Goal: Task Accomplishment & Management: Manage account settings

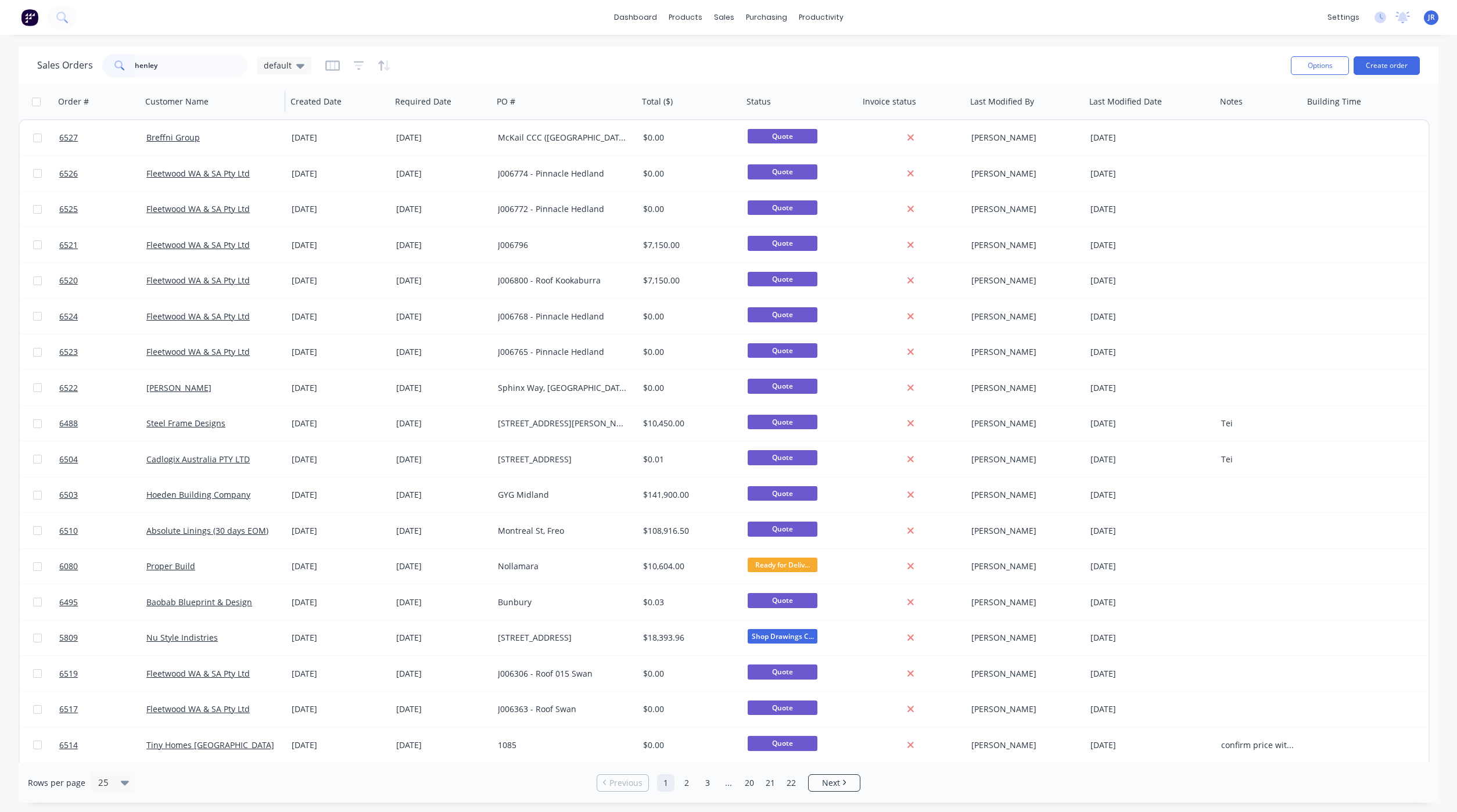
type input "henley"
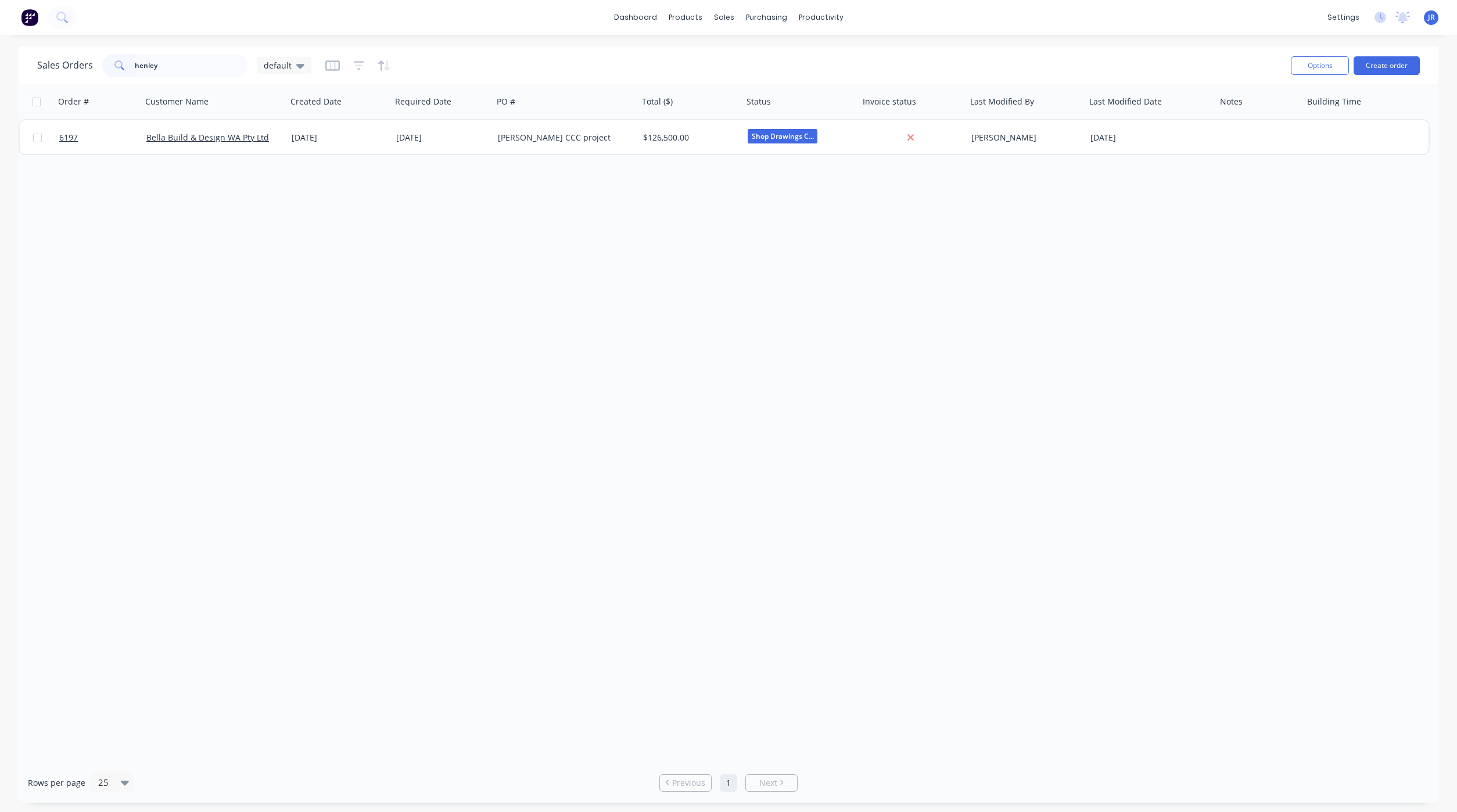
drag, startPoint x: 178, startPoint y: 59, endPoint x: -102, endPoint y: 59, distance: 280.0
click at [0, 59] on html "dashboard products sales purchasing productivity dashboard products Product Cat…" at bounding box center [728, 406] width 1457 height 812
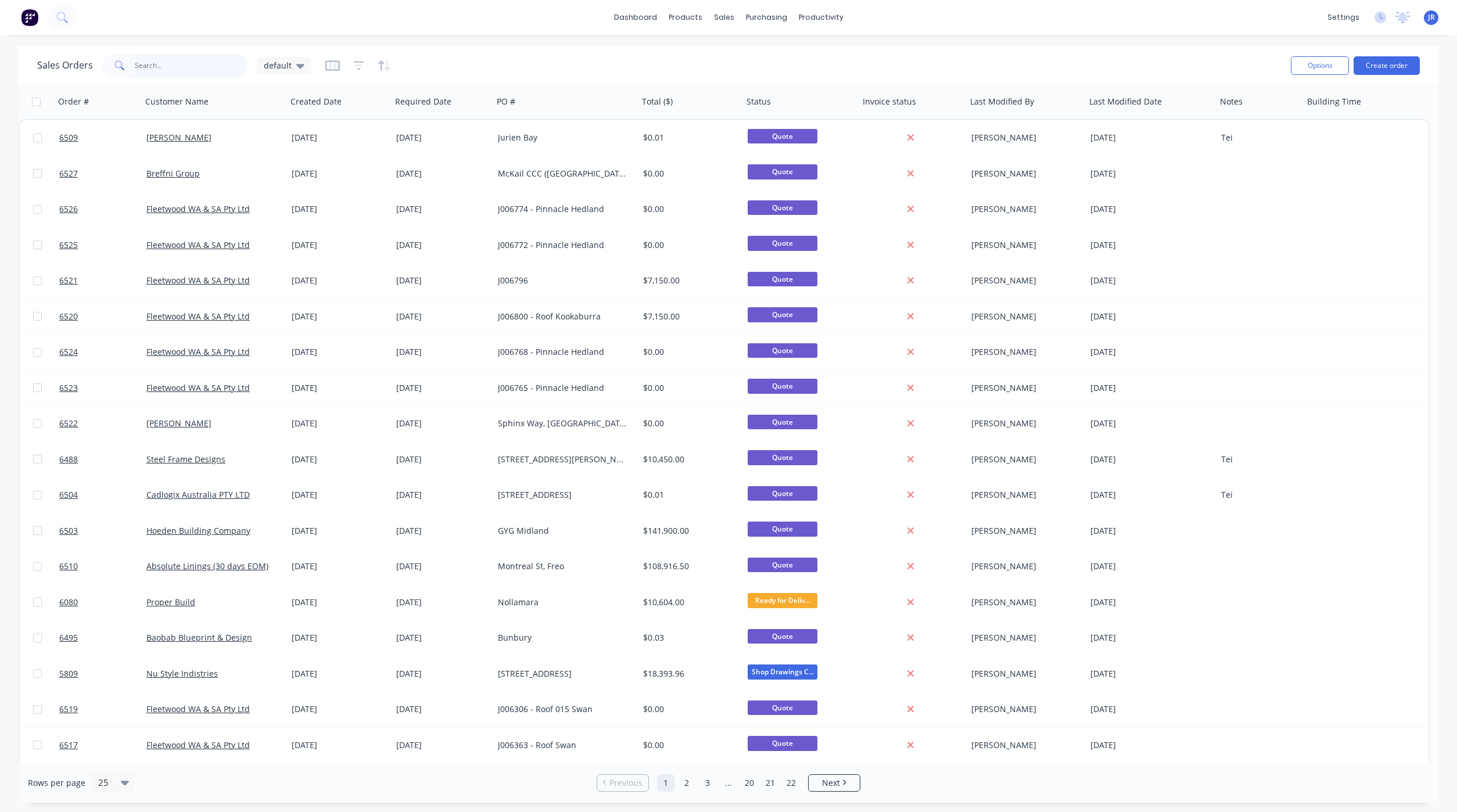
drag, startPoint x: 207, startPoint y: 62, endPoint x: 214, endPoint y: 62, distance: 7.0
click at [207, 62] on input "text" at bounding box center [191, 65] width 113 height 23
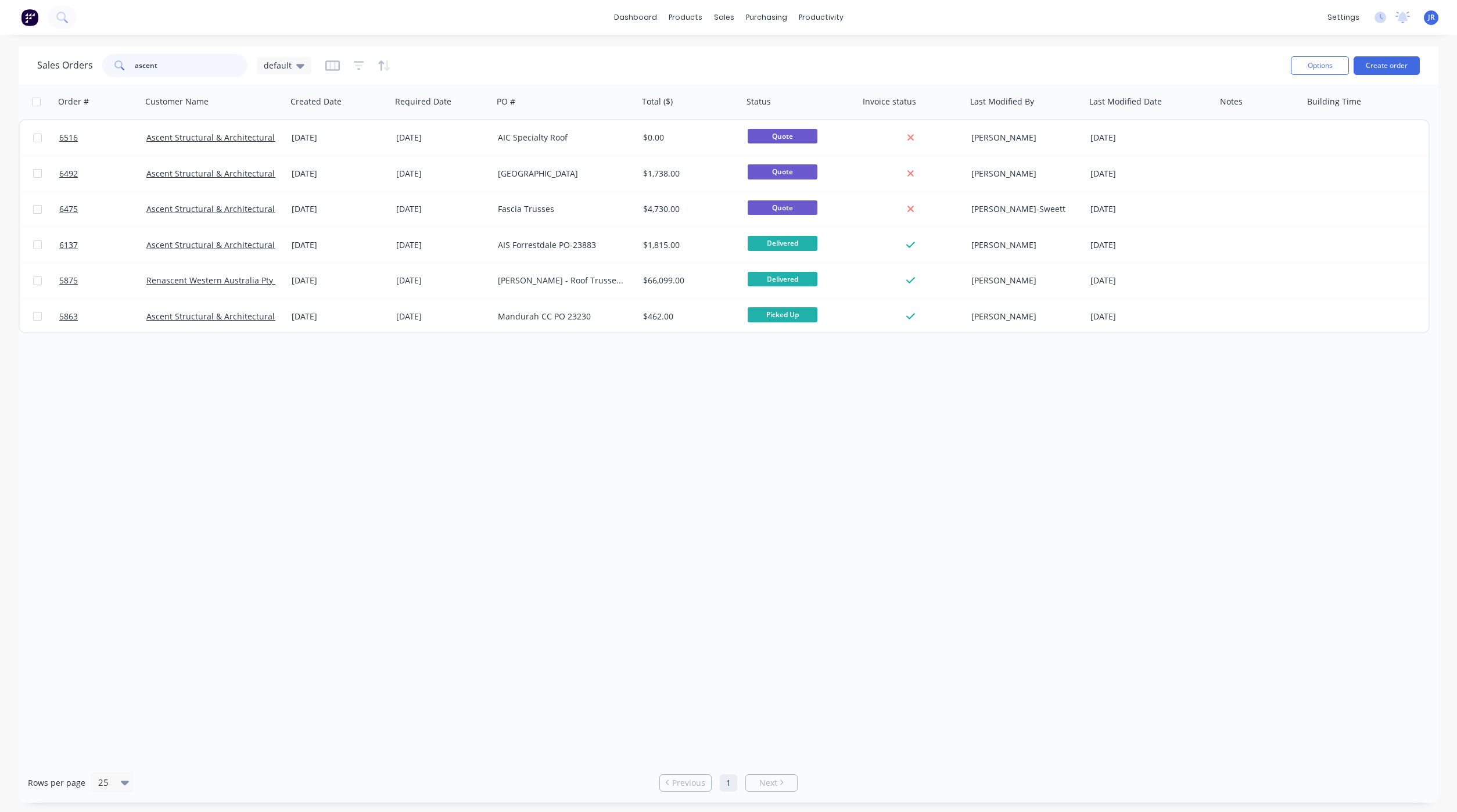
drag, startPoint x: 119, startPoint y: 68, endPoint x: -35, endPoint y: 70, distance: 154.0
click at [0, 70] on html "dashboard products sales purchasing productivity dashboard products Product Cat…" at bounding box center [728, 406] width 1457 height 812
type input "gyg"
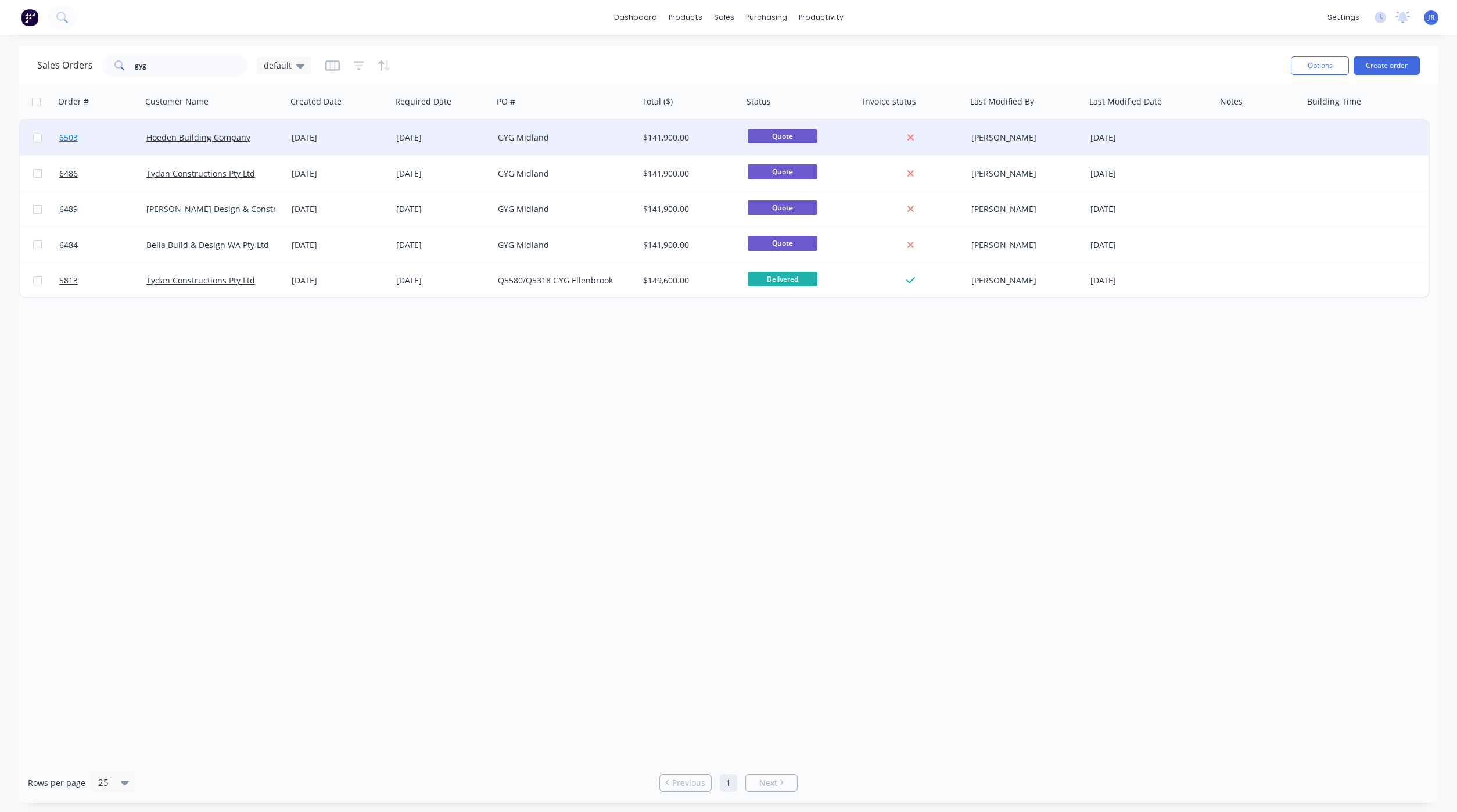
click at [68, 137] on span "6503" at bounding box center [68, 137] width 19 height 12
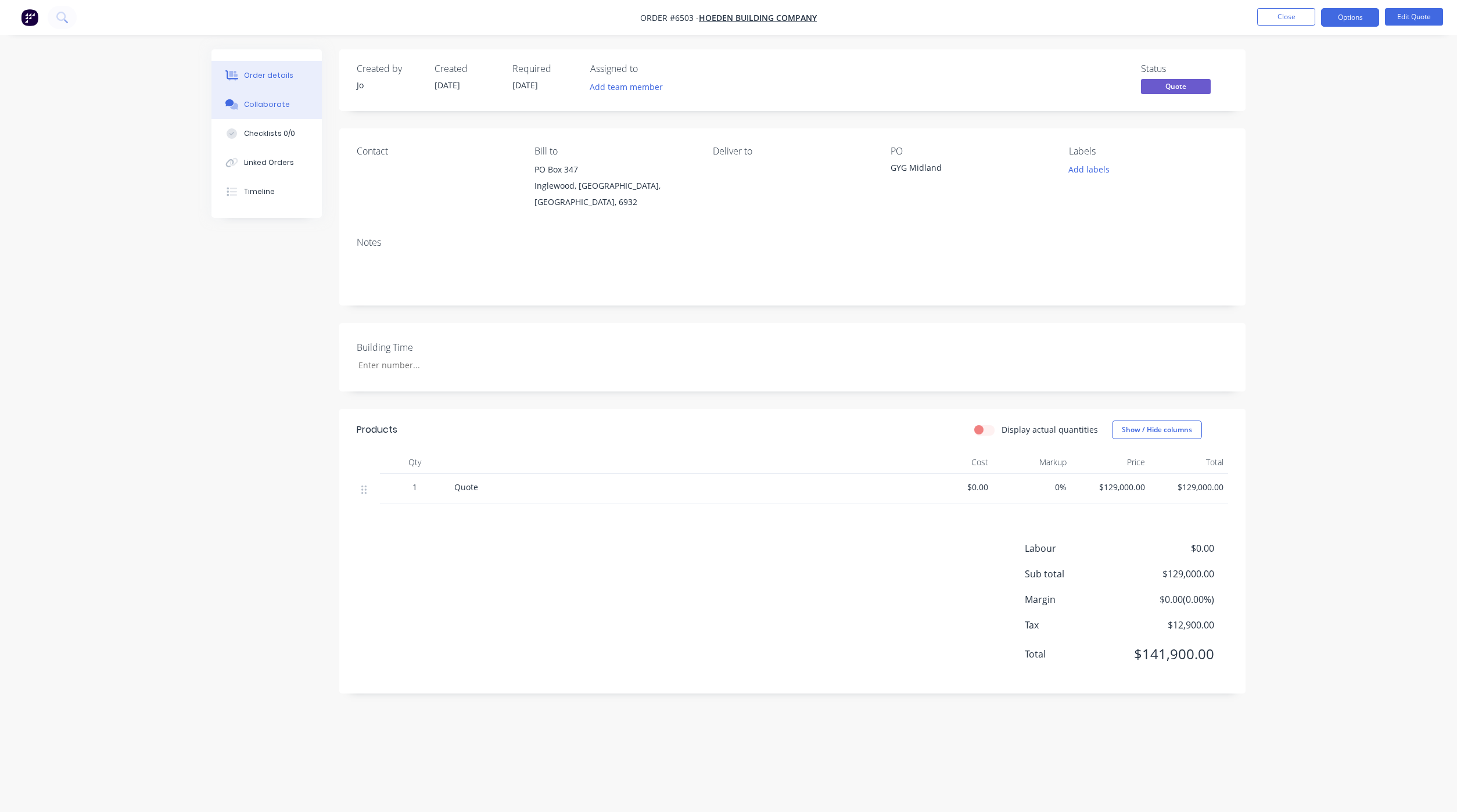
click at [260, 103] on div "Collaborate" at bounding box center [267, 104] width 46 height 11
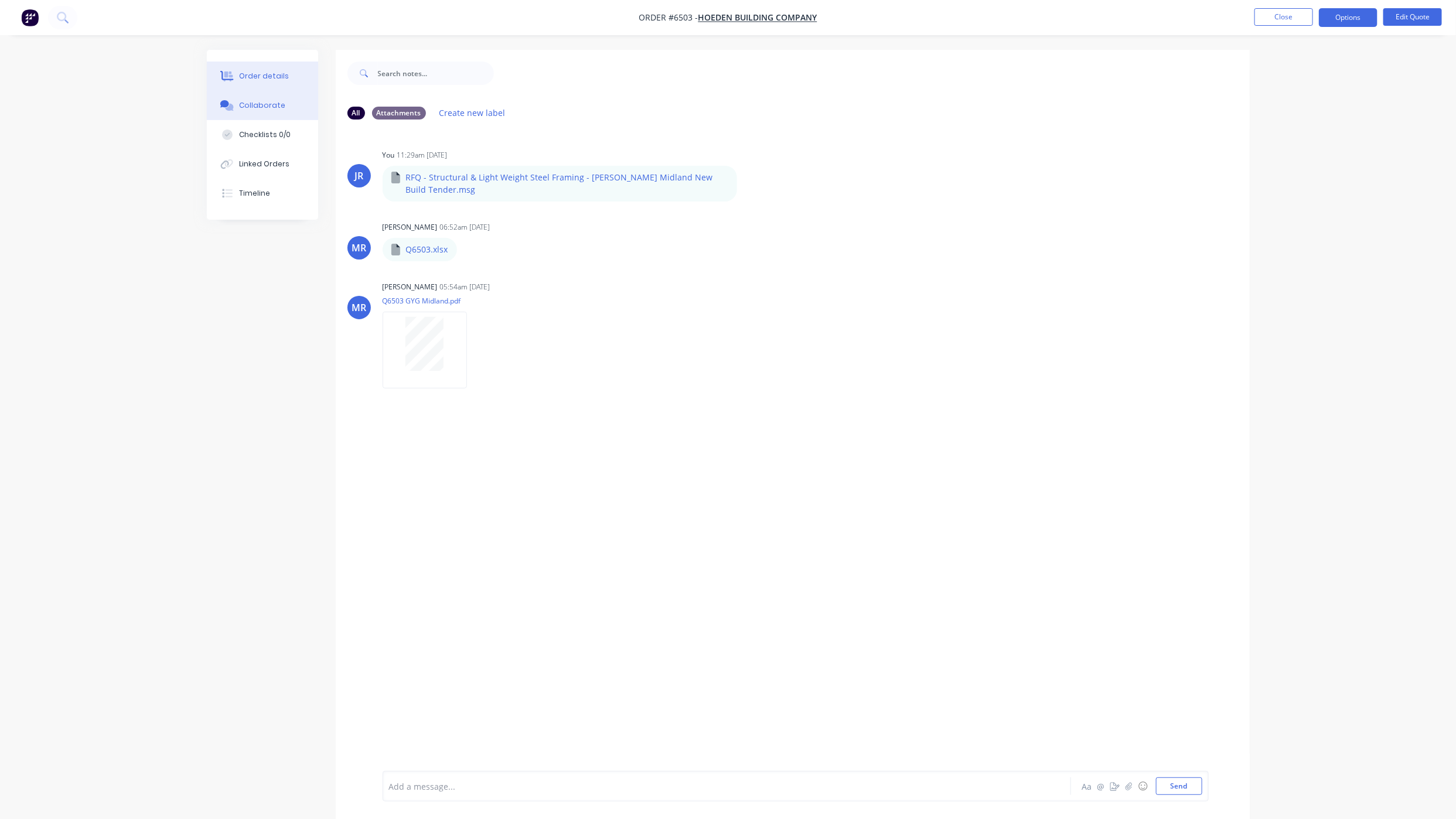
click at [249, 62] on button "Order details" at bounding box center [262, 77] width 111 height 29
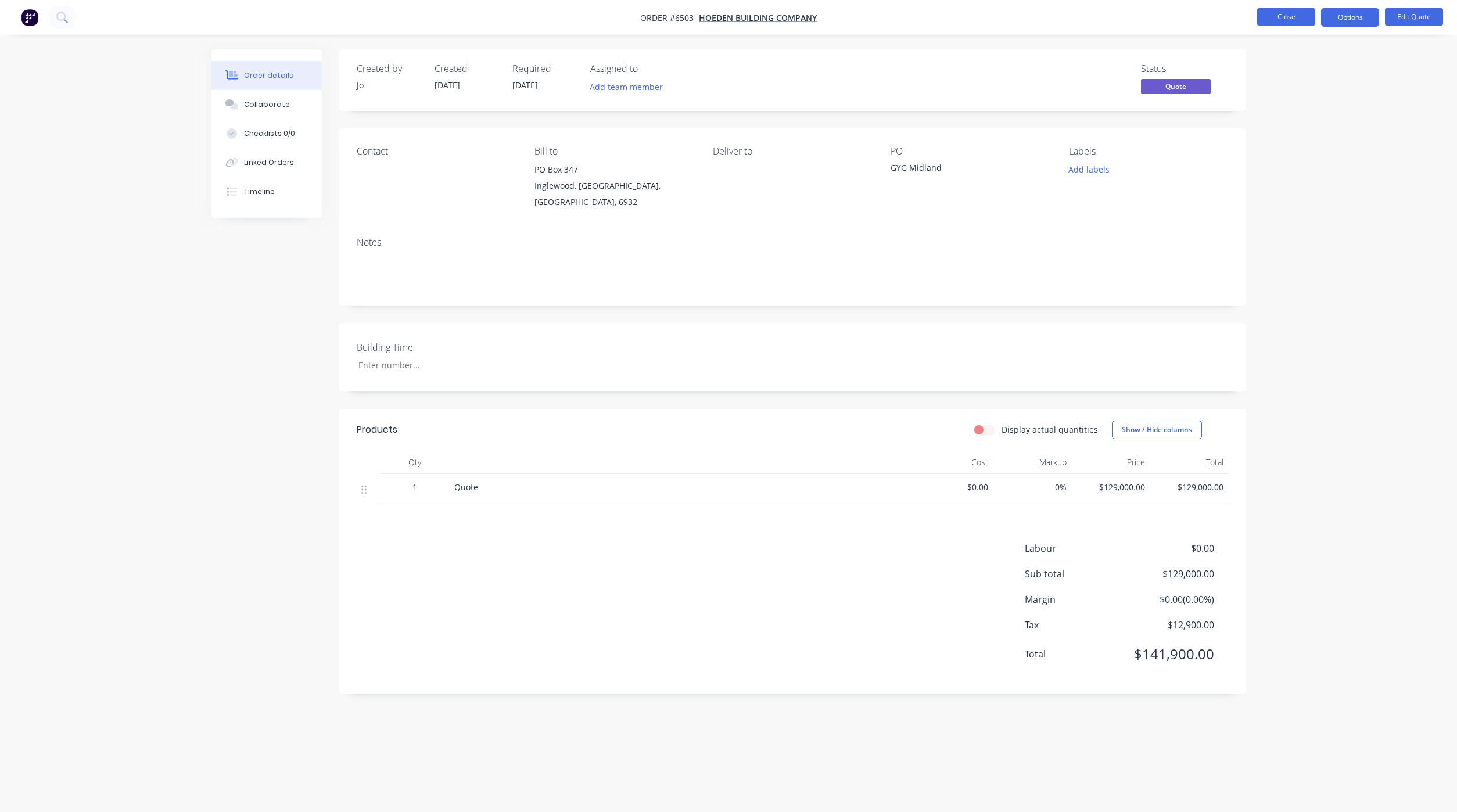
click at [1292, 14] on button "Close" at bounding box center [1287, 17] width 58 height 18
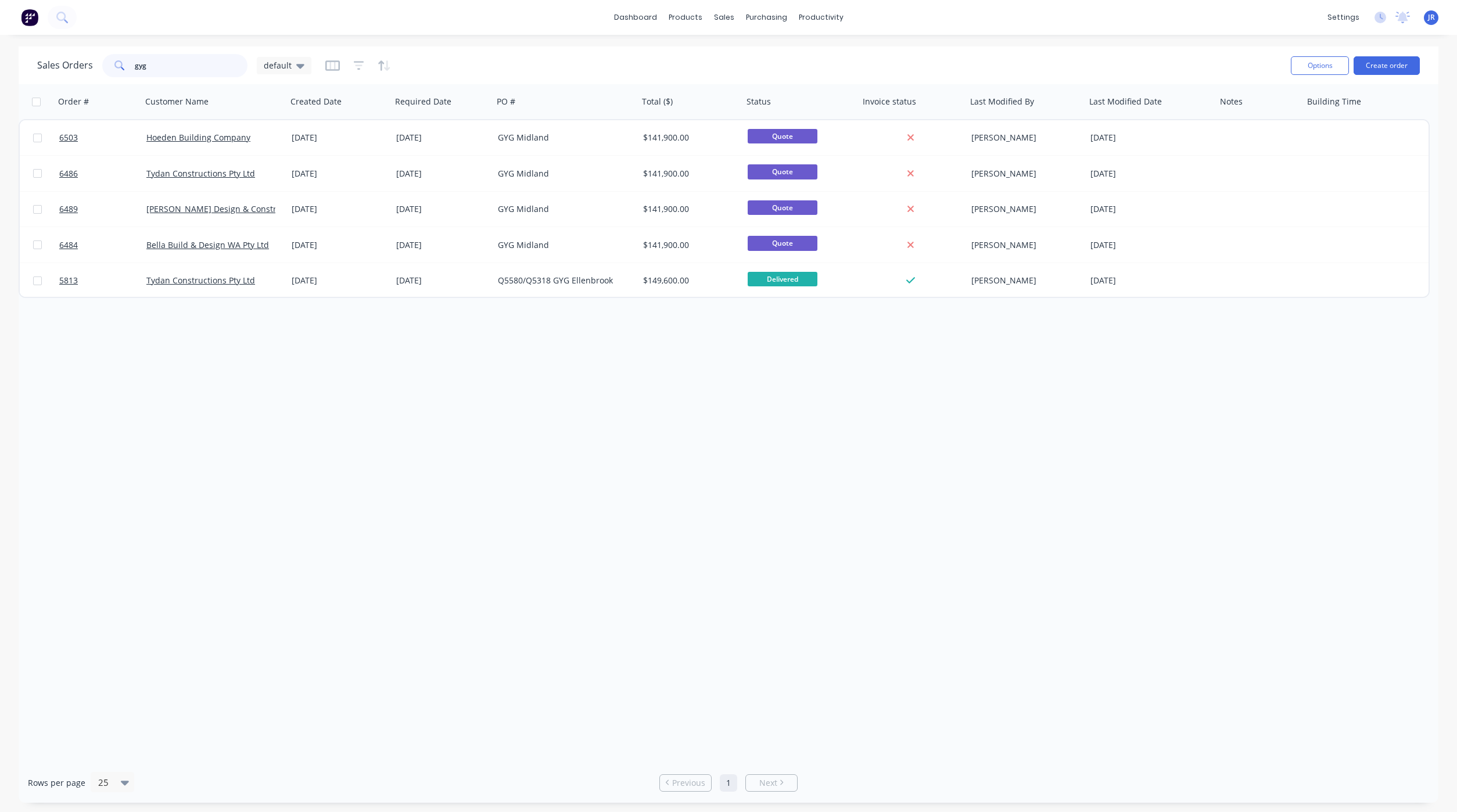
drag, startPoint x: 218, startPoint y: 59, endPoint x: 40, endPoint y: 67, distance: 178.2
click at [40, 67] on div "Sales Orders gyg default" at bounding box center [174, 65] width 275 height 23
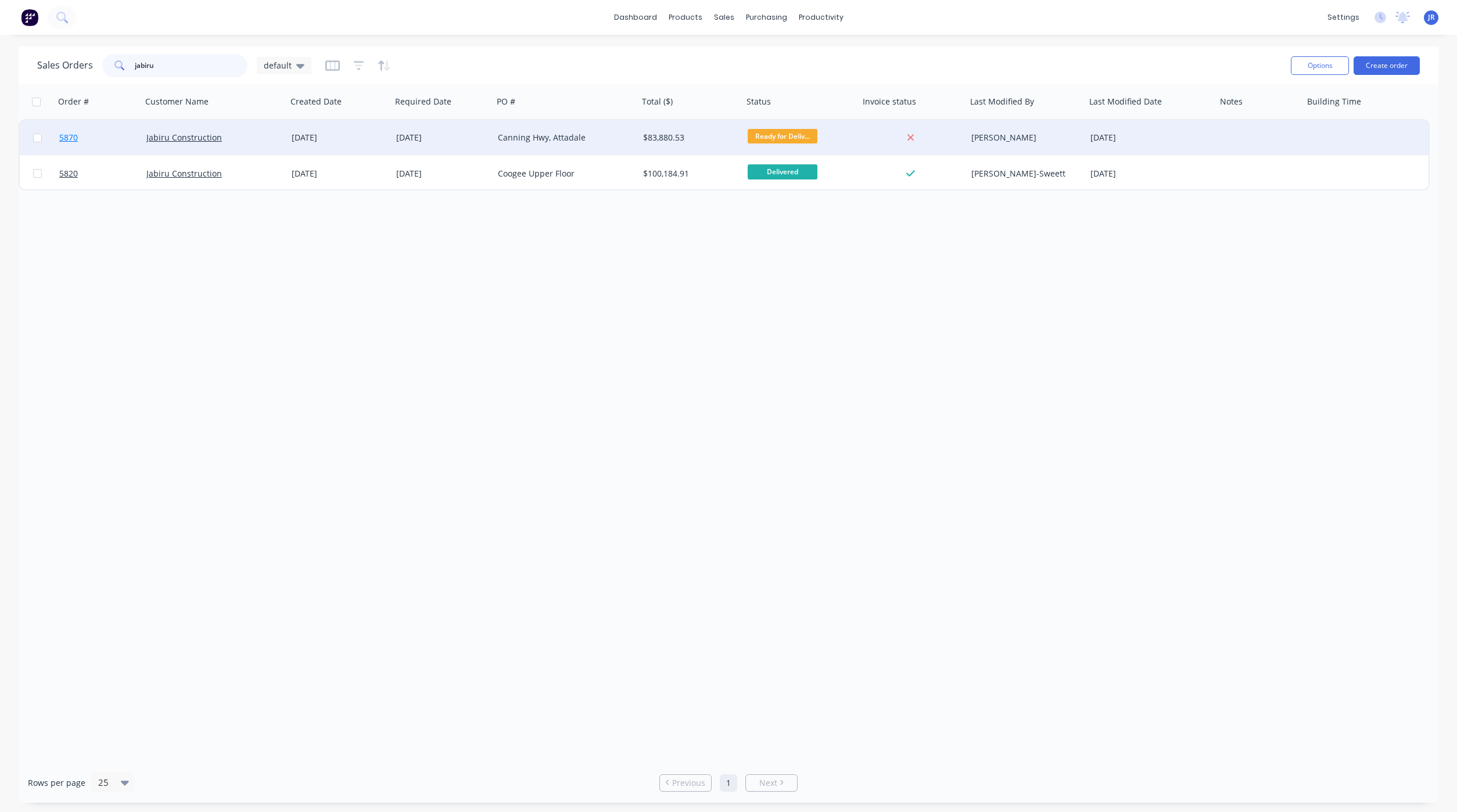
type input "jabiru"
click at [68, 137] on span "5870" at bounding box center [68, 137] width 19 height 12
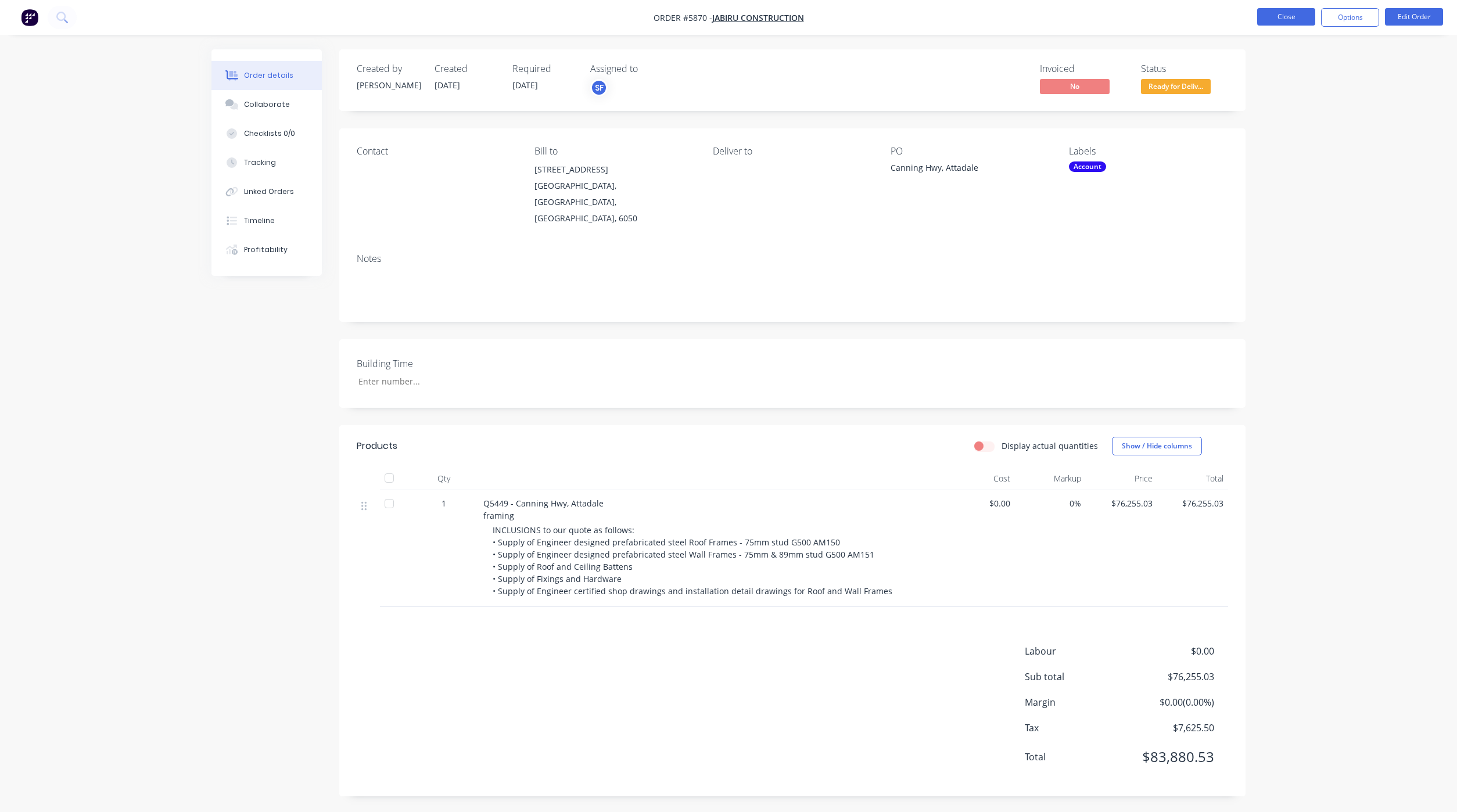
click at [1268, 22] on button "Close" at bounding box center [1287, 17] width 58 height 18
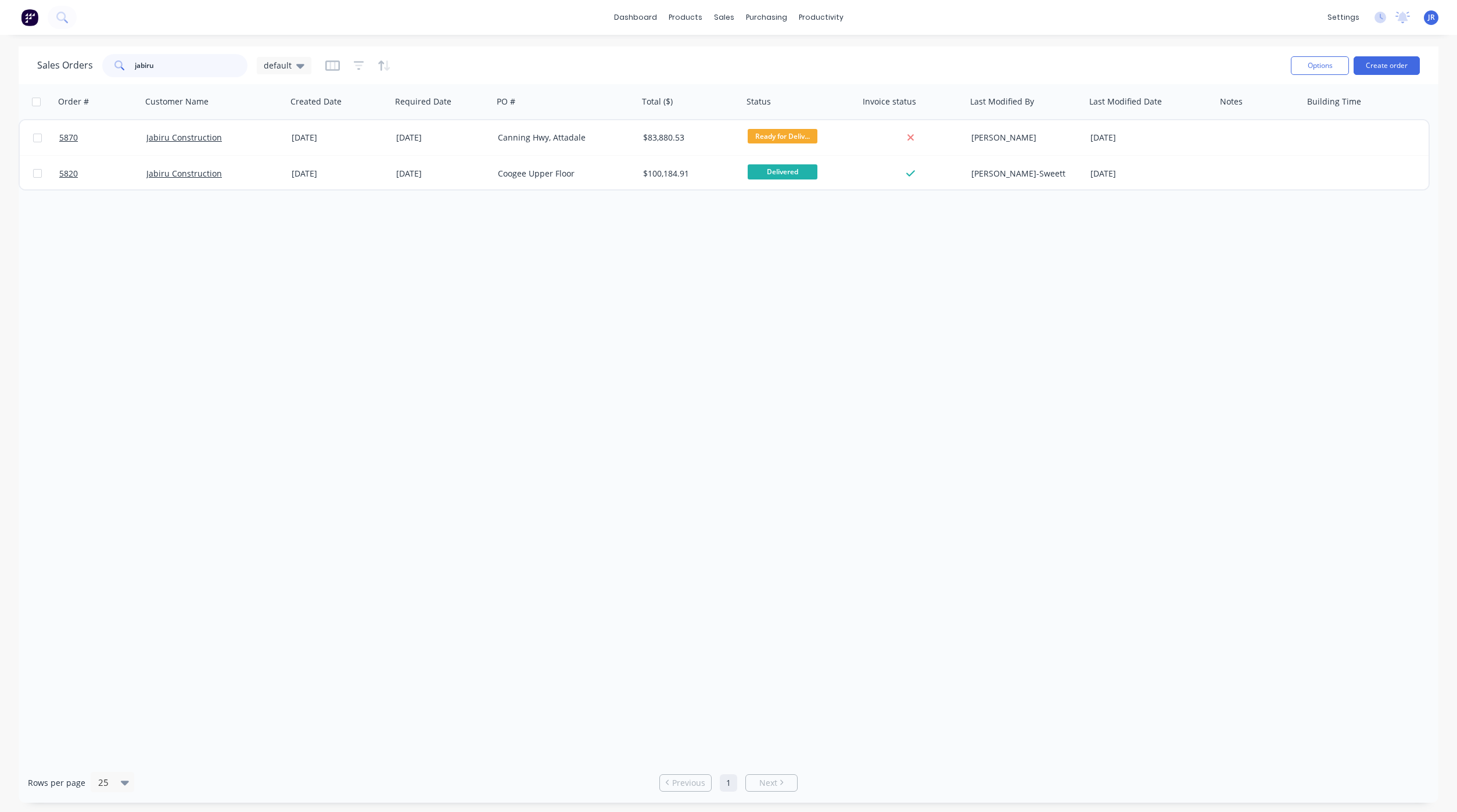
drag, startPoint x: 198, startPoint y: 59, endPoint x: -16, endPoint y: 71, distance: 214.3
click at [0, 71] on html "dashboard products sales purchasing productivity dashboard products Product Cat…" at bounding box center [728, 406] width 1457 height 812
type input "o"
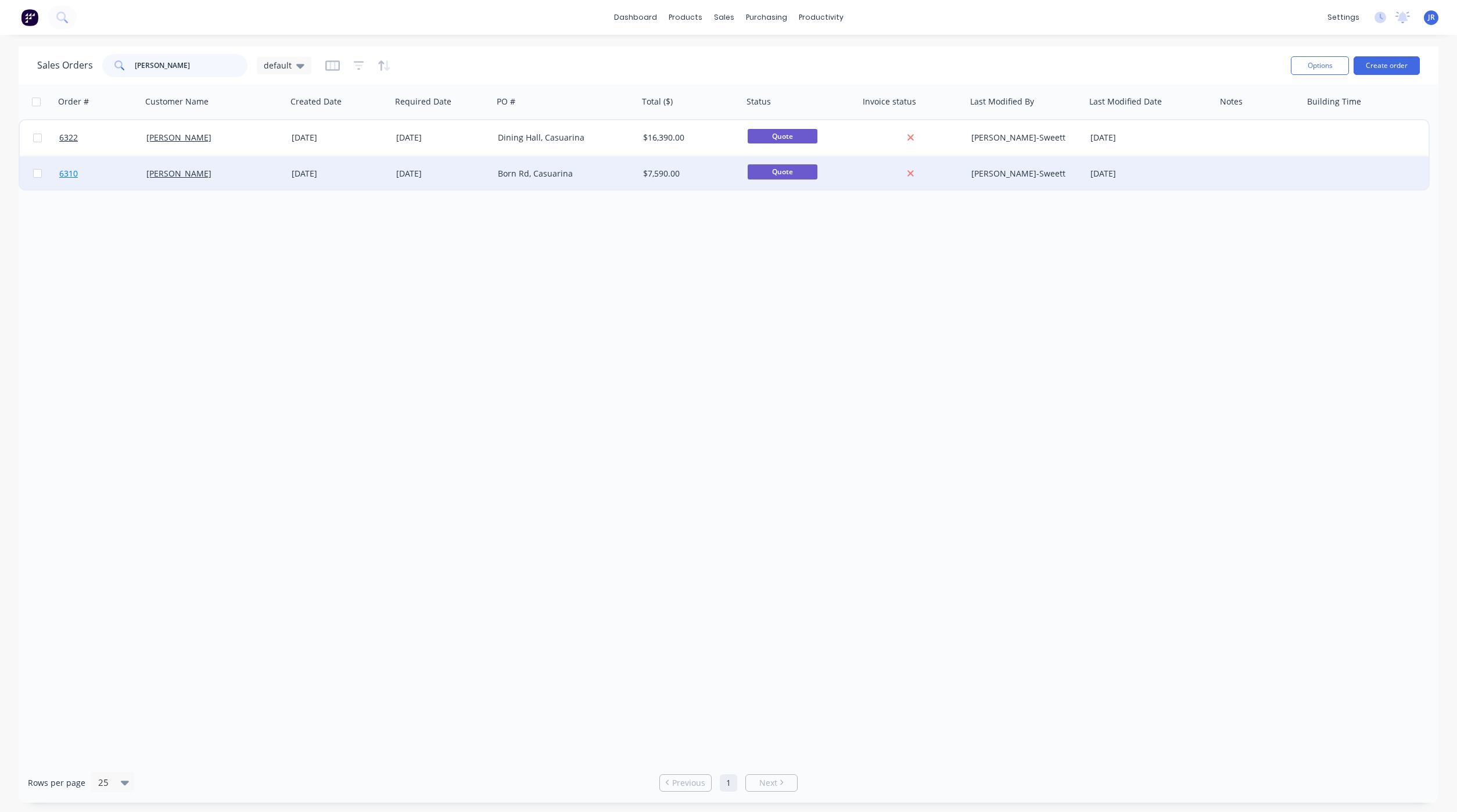
type input "nilan"
click at [70, 173] on span "6310" at bounding box center [68, 173] width 19 height 12
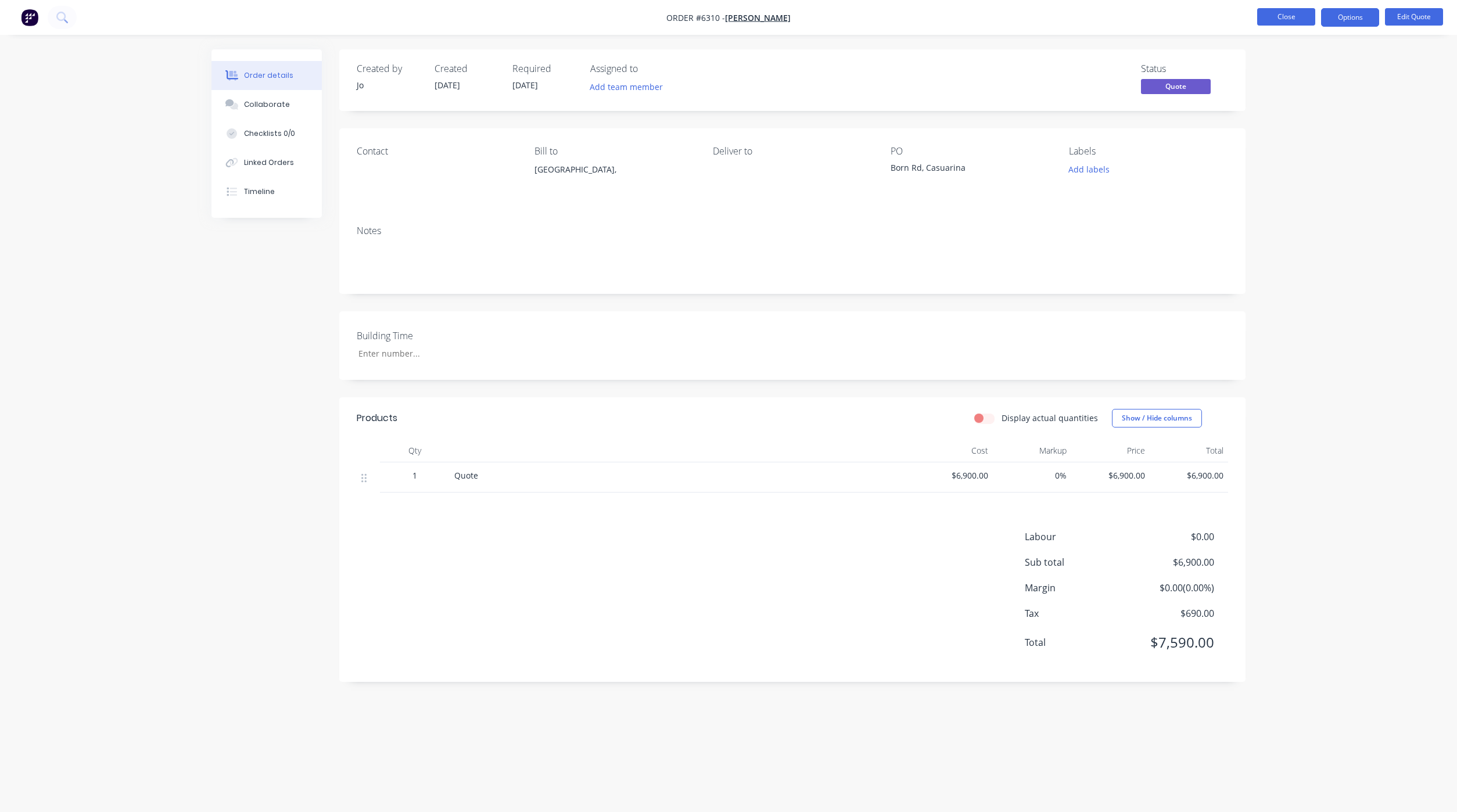
click at [1289, 17] on button "Close" at bounding box center [1287, 17] width 58 height 18
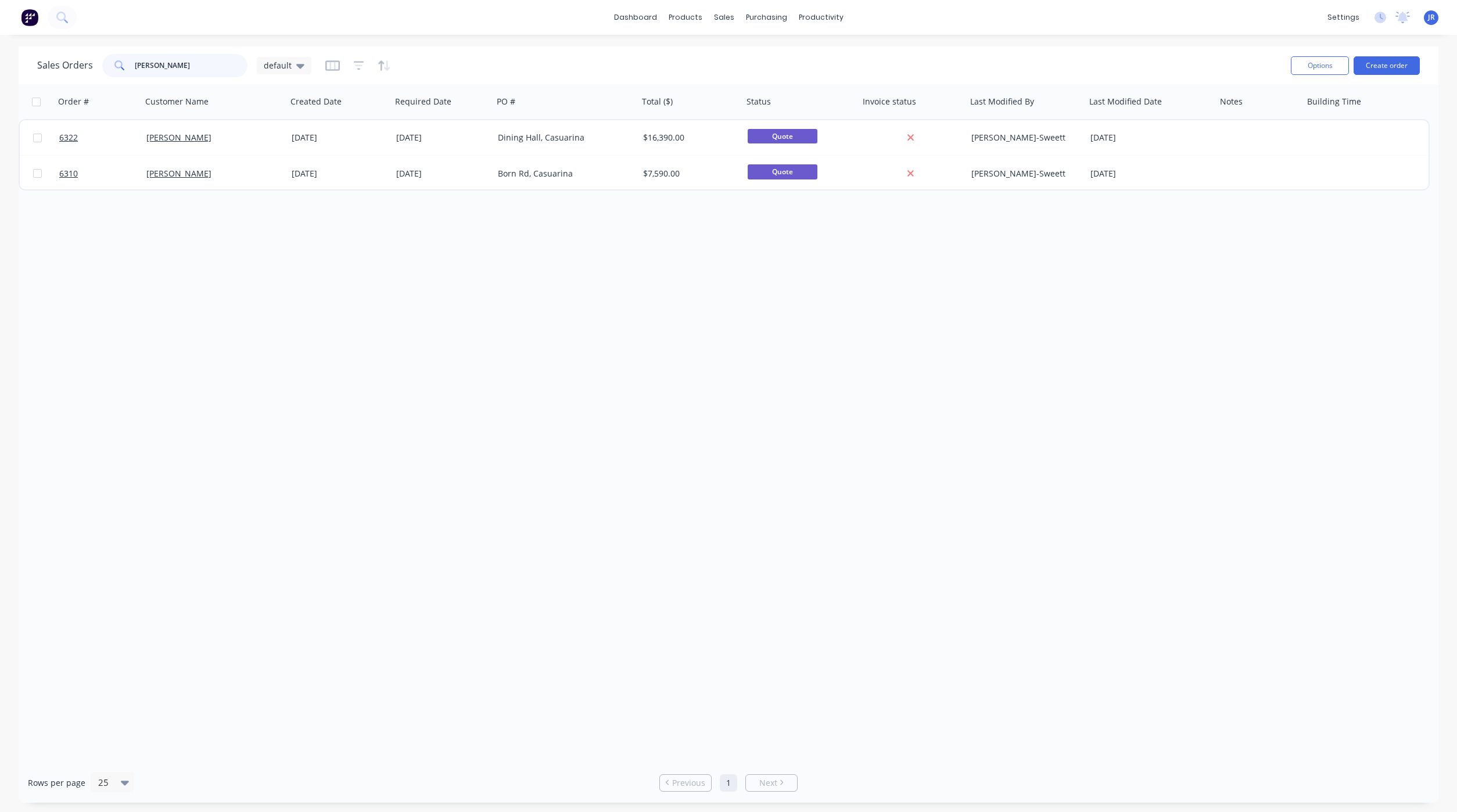
drag, startPoint x: 141, startPoint y: 64, endPoint x: 38, endPoint y: 61, distance: 103.0
click at [42, 61] on div "Sales Orders nilan default" at bounding box center [174, 65] width 275 height 23
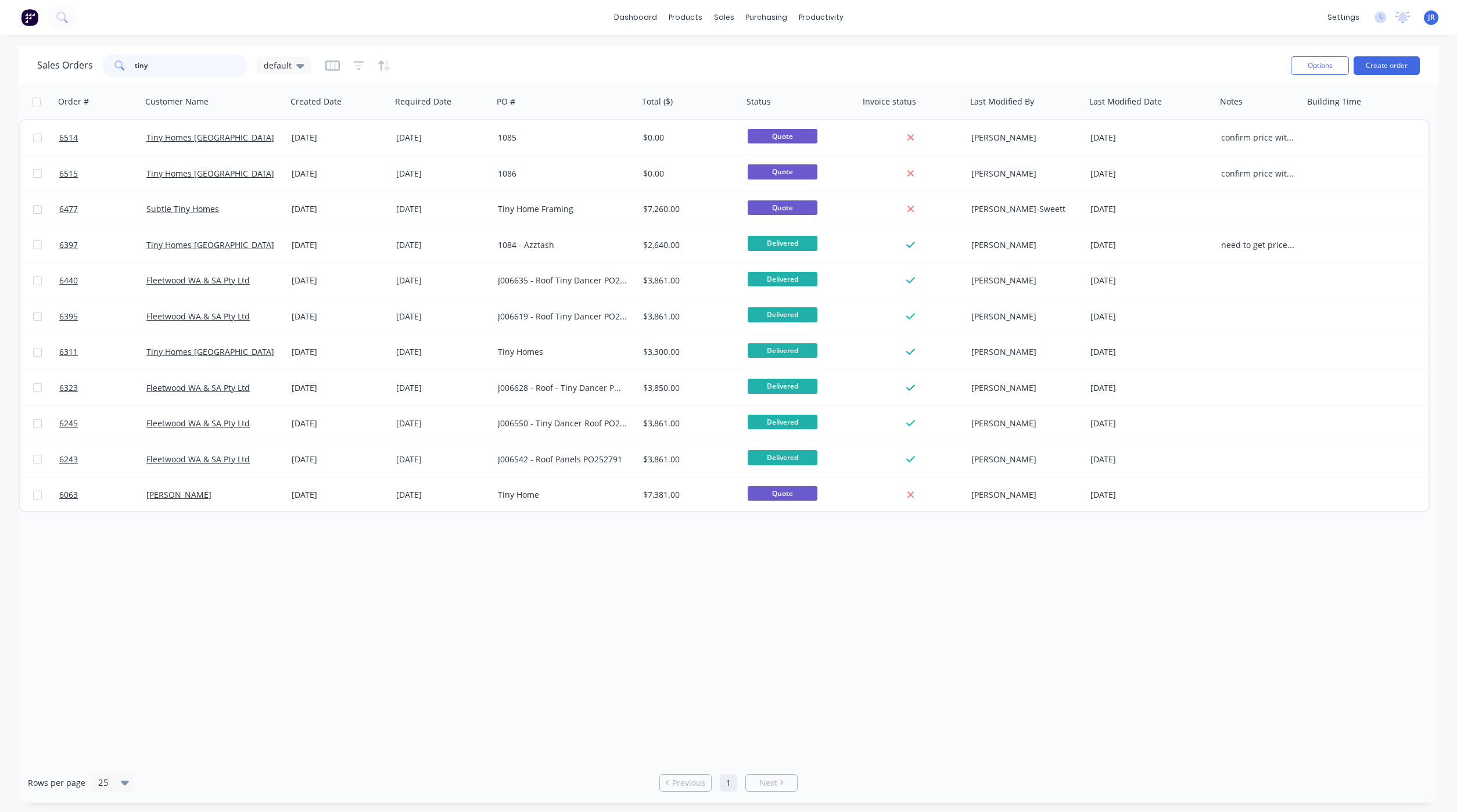
drag, startPoint x: 168, startPoint y: 61, endPoint x: 34, endPoint y: 85, distance: 136.1
click at [0, 58] on html "dashboard products sales purchasing productivity dashboard products Product Cat…" at bounding box center [728, 406] width 1457 height 812
type input "nilan"
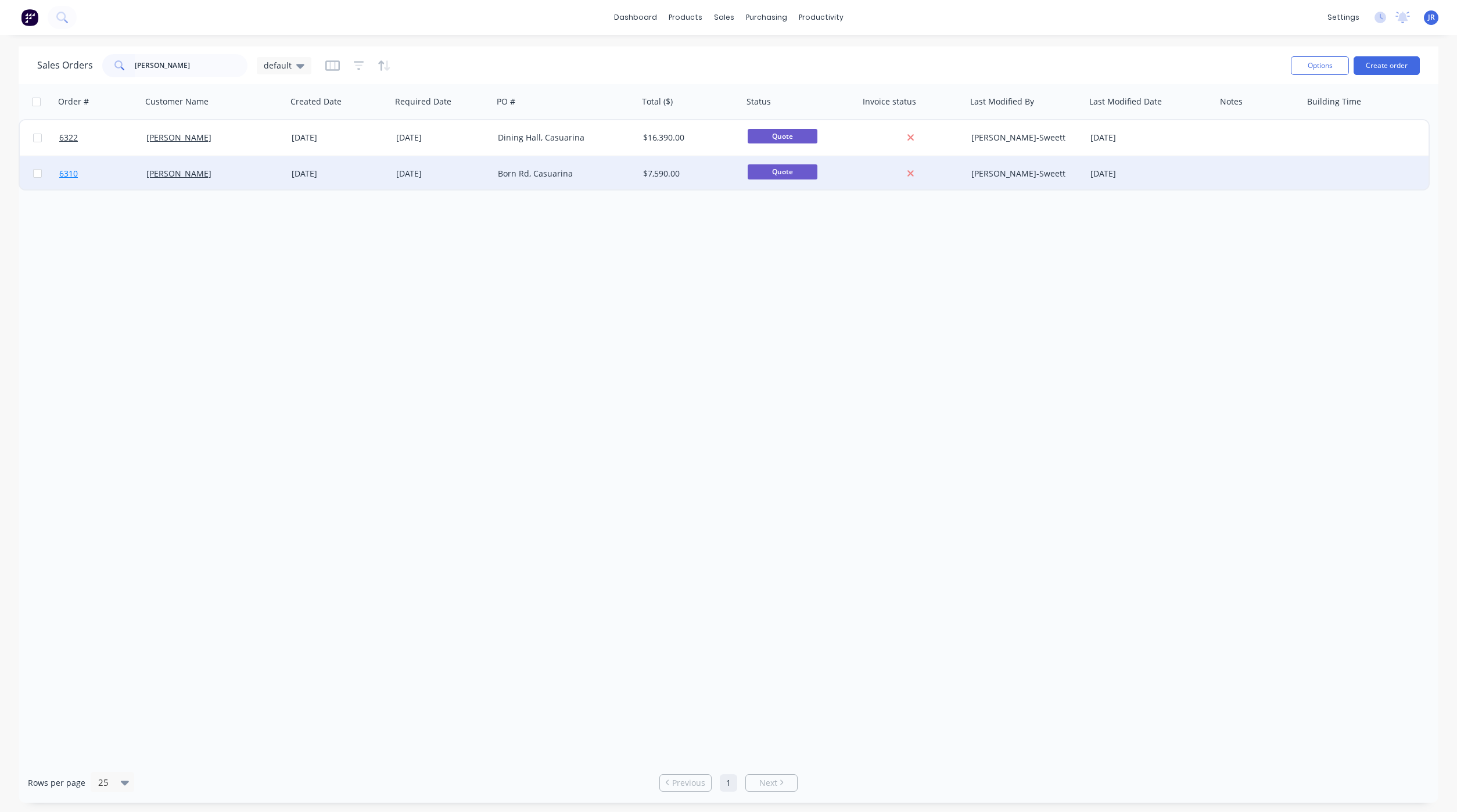
click at [64, 171] on span "6310" at bounding box center [68, 173] width 19 height 12
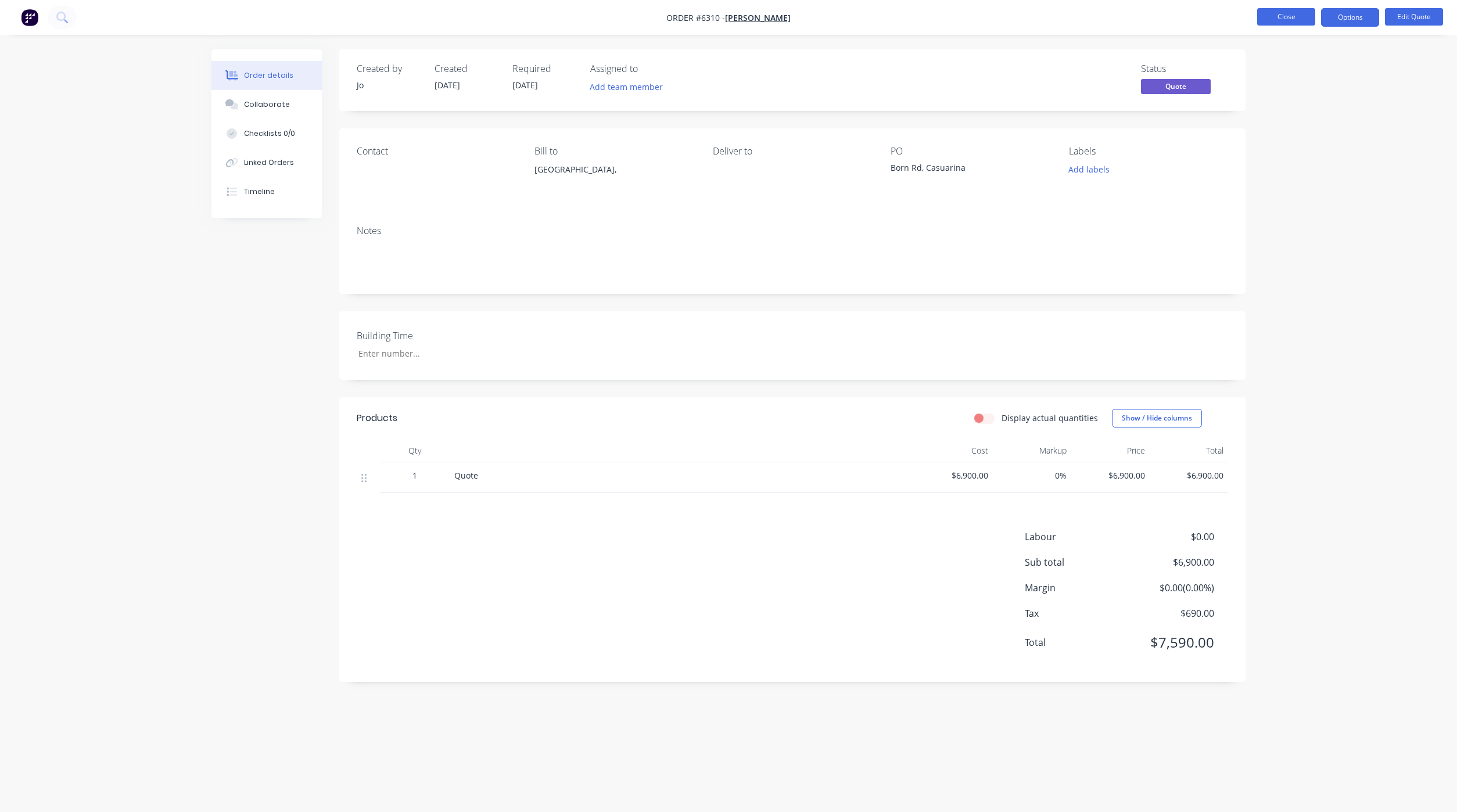
click at [1280, 14] on button "Close" at bounding box center [1287, 17] width 58 height 18
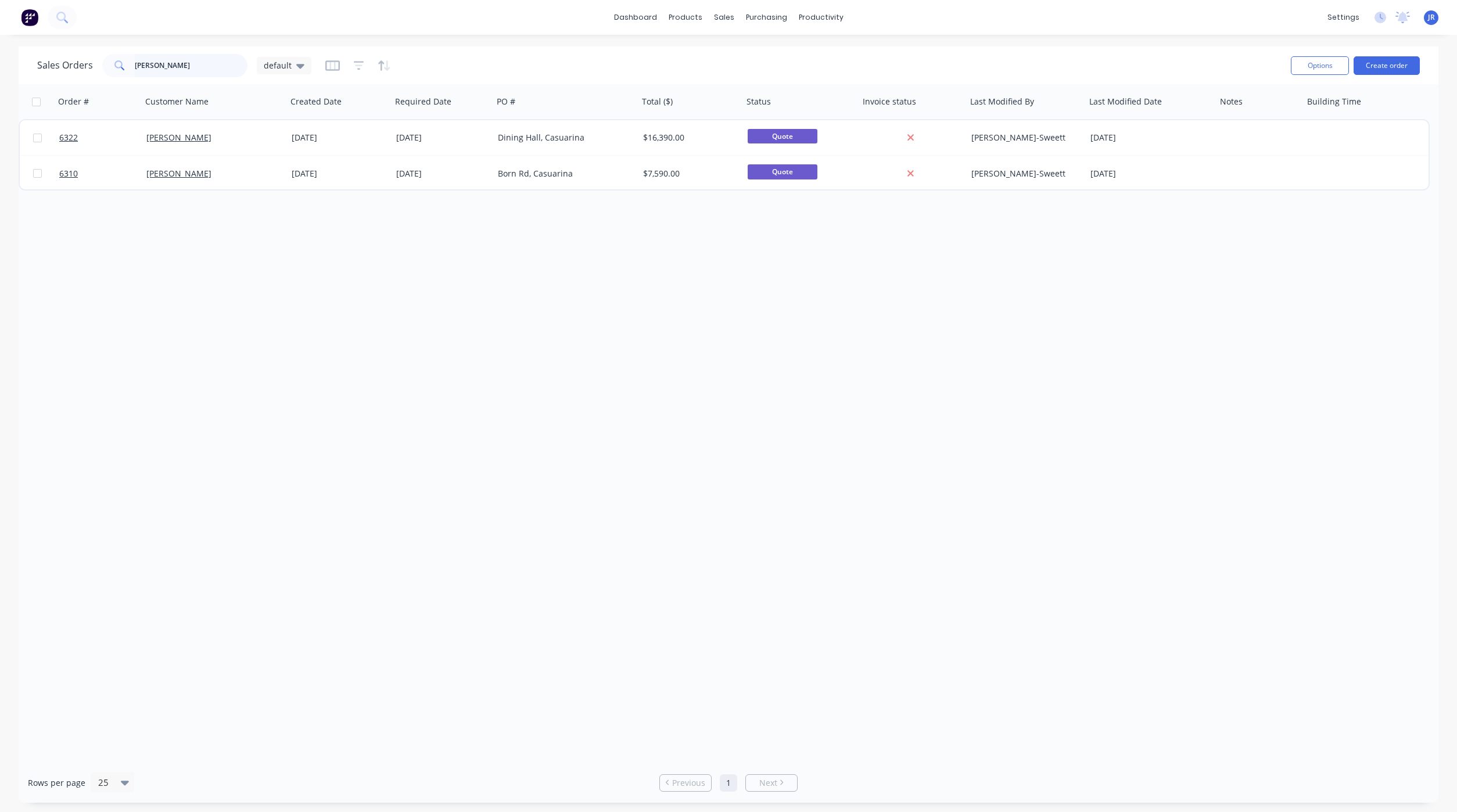
drag, startPoint x: 169, startPoint y: 65, endPoint x: -198, endPoint y: 19, distance: 369.9
click at [0, 19] on html "dashboard products sales purchasing productivity dashboard products Product Cat…" at bounding box center [728, 406] width 1457 height 812
type input "timata"
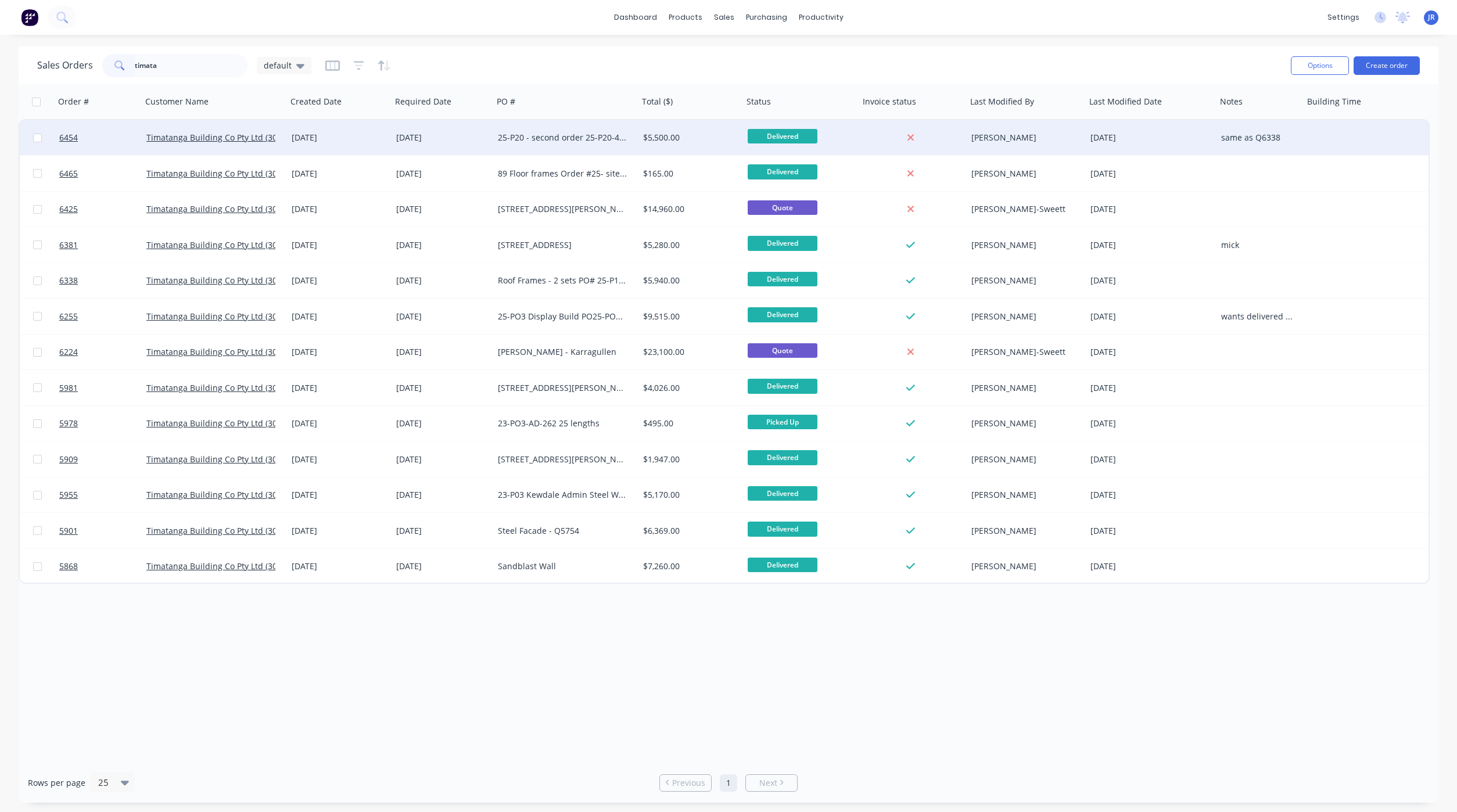
click at [53, 137] on div at bounding box center [37, 137] width 35 height 35
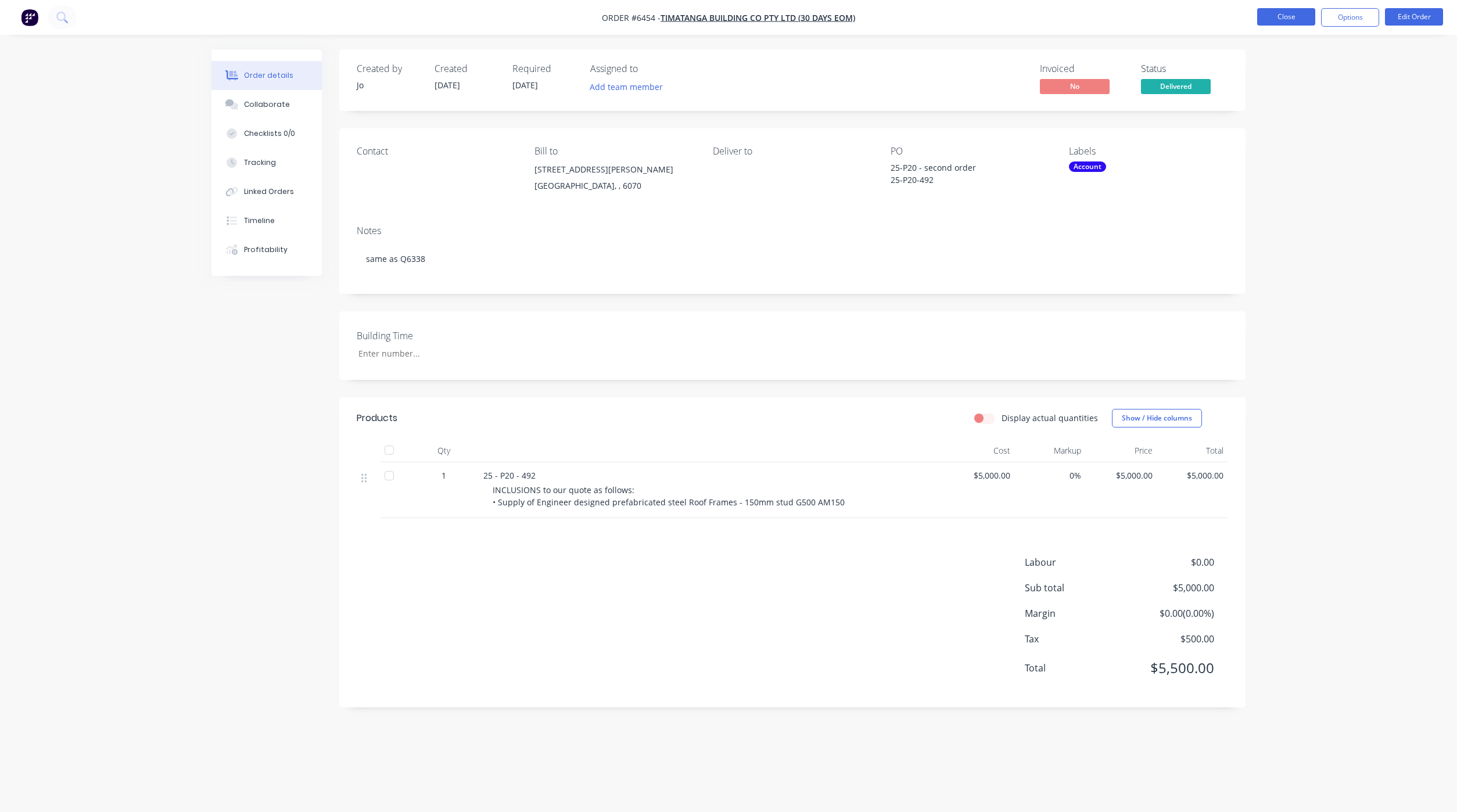
click at [1276, 8] on button "Close" at bounding box center [1287, 17] width 58 height 18
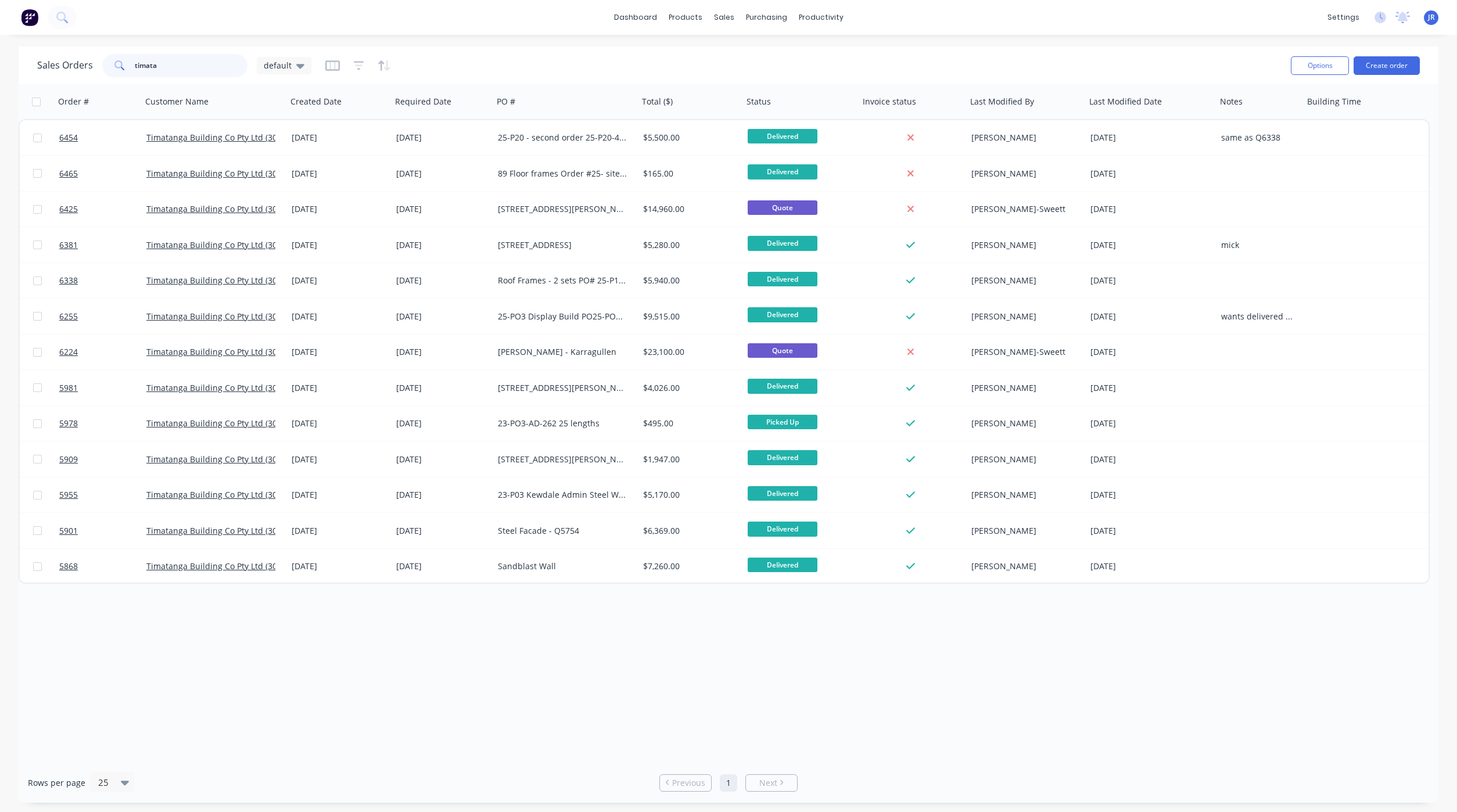
drag, startPoint x: 184, startPoint y: 65, endPoint x: -204, endPoint y: 50, distance: 388.3
click at [0, 50] on html "dashboard products sales purchasing productivity dashboard products Product Cat…" at bounding box center [728, 406] width 1457 height 812
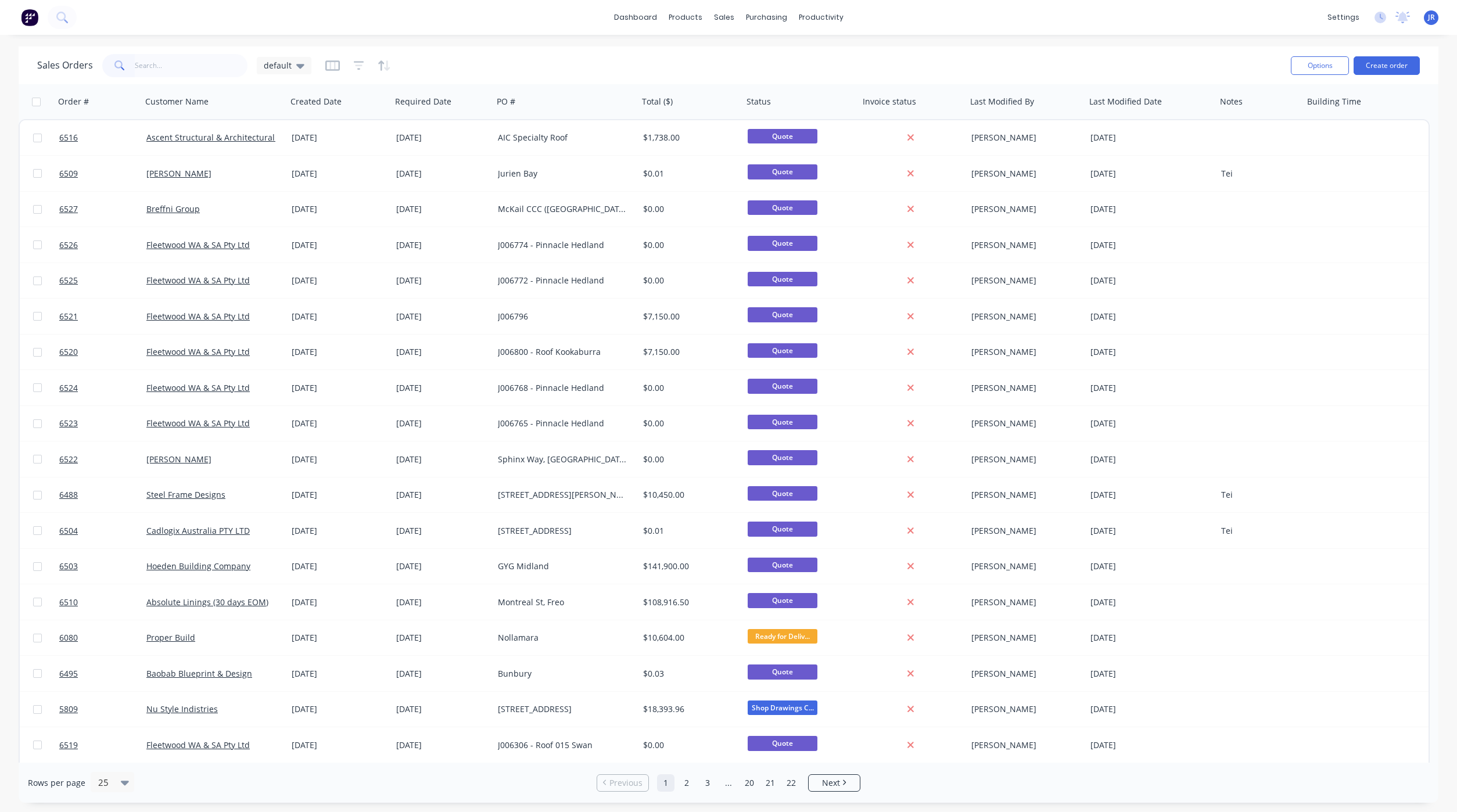
click at [553, 47] on div "Sales Orders default Options Create order" at bounding box center [728, 65] width 1420 height 38
click at [1394, 66] on button "Create order" at bounding box center [1387, 65] width 66 height 18
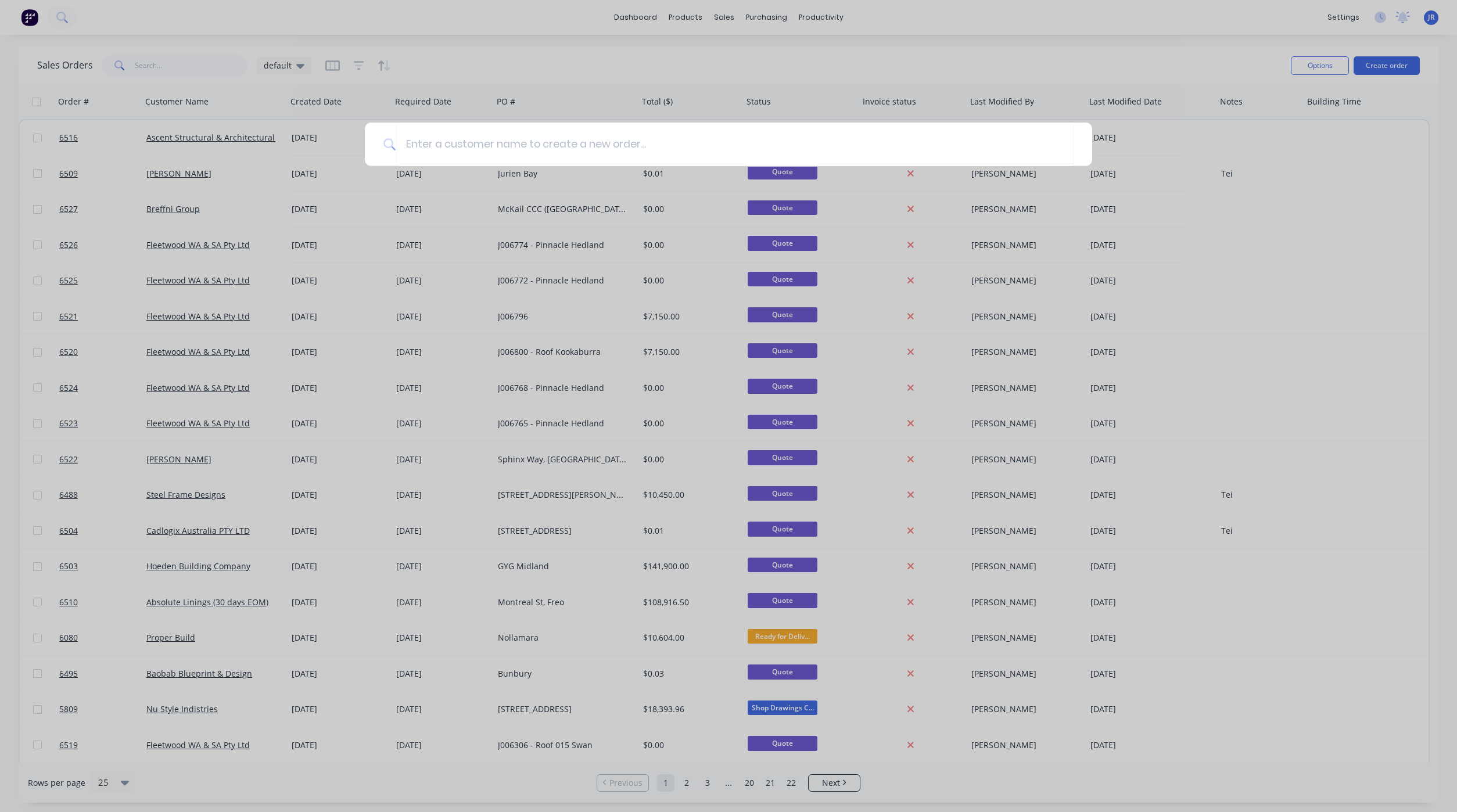
click at [542, 16] on div at bounding box center [728, 406] width 1457 height 812
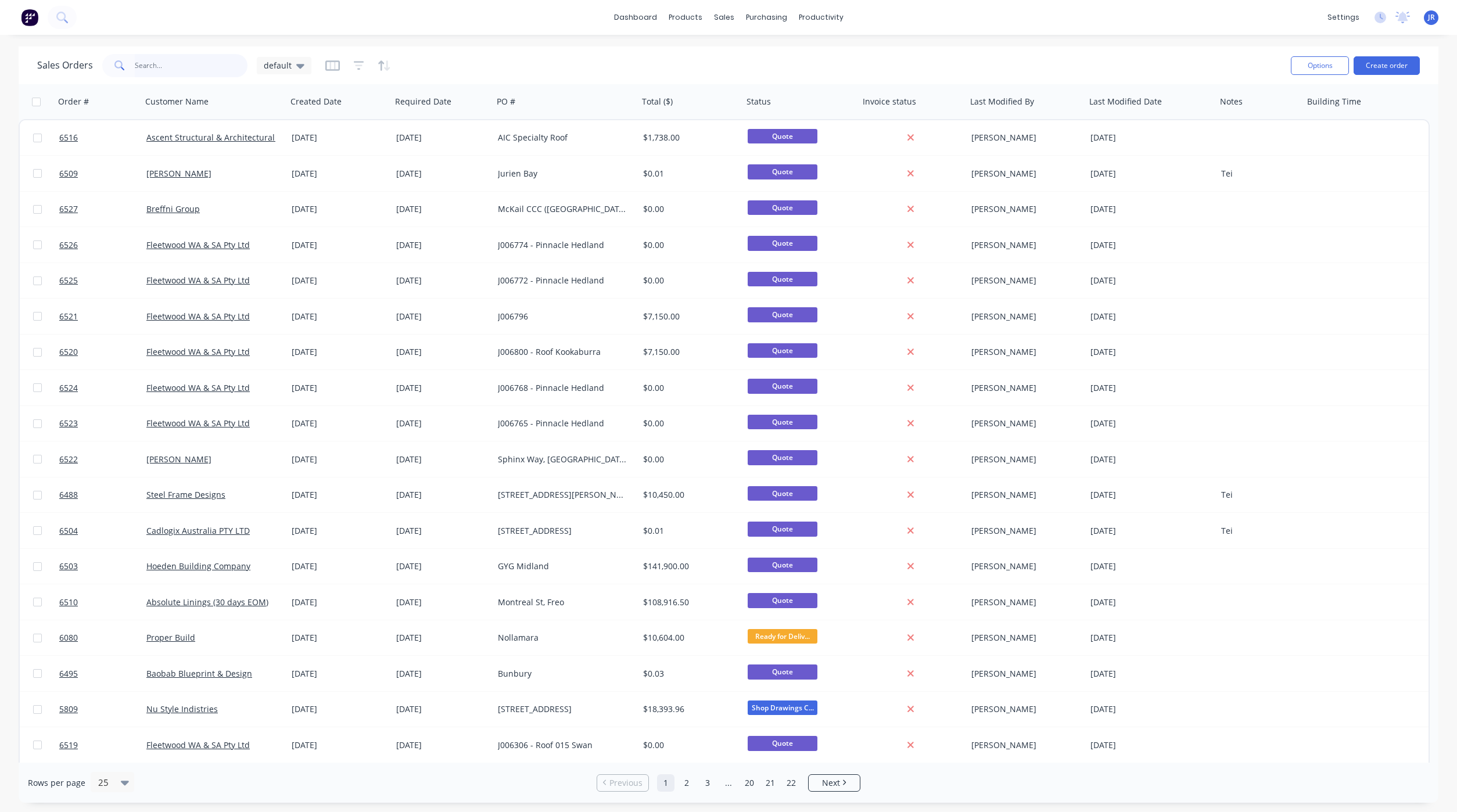
click at [194, 56] on input "text" at bounding box center [191, 65] width 113 height 23
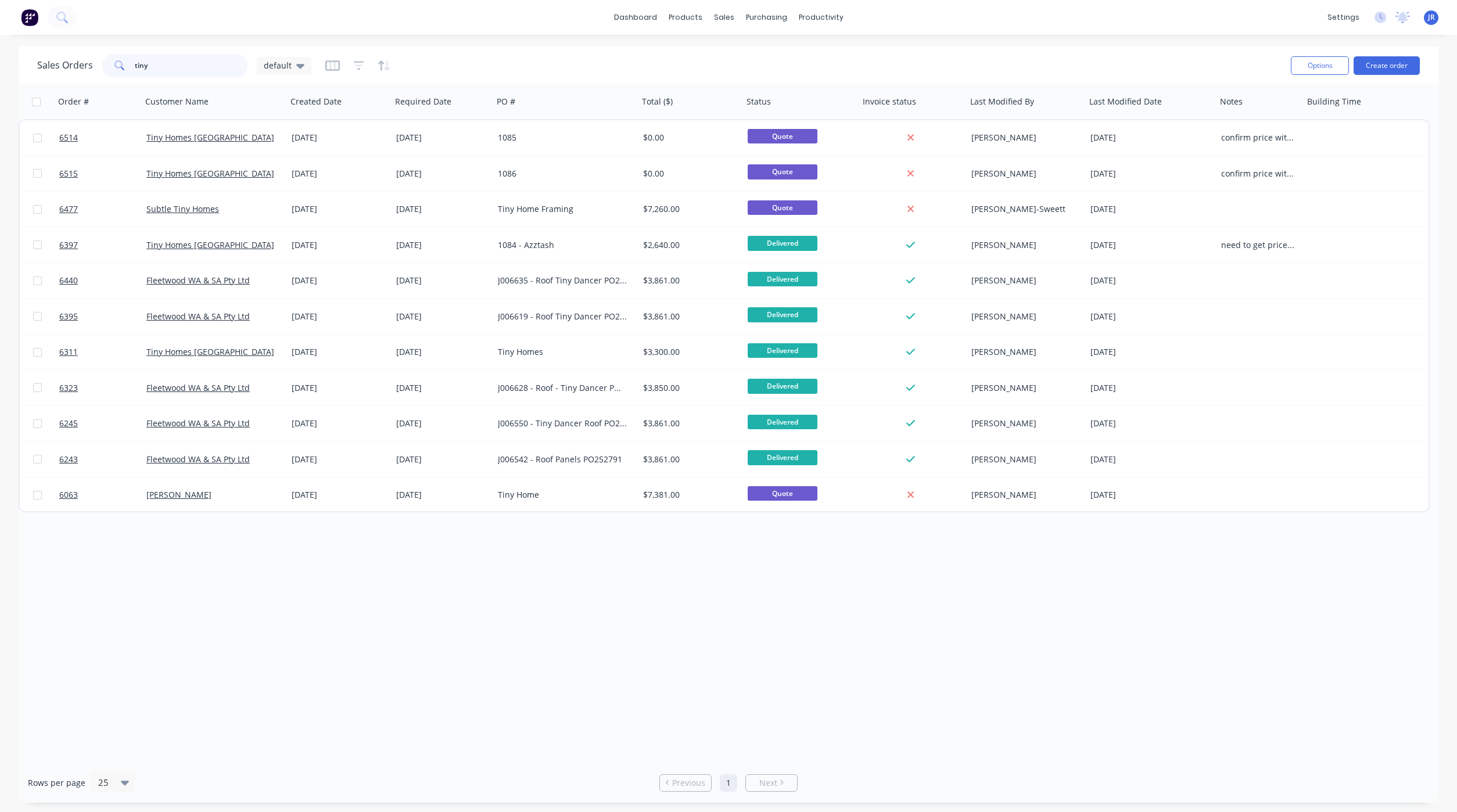
drag, startPoint x: 156, startPoint y: 64, endPoint x: 79, endPoint y: 59, distance: 77.2
click at [66, 79] on div "Sales Orders tiny default" at bounding box center [659, 64] width 1245 height 28
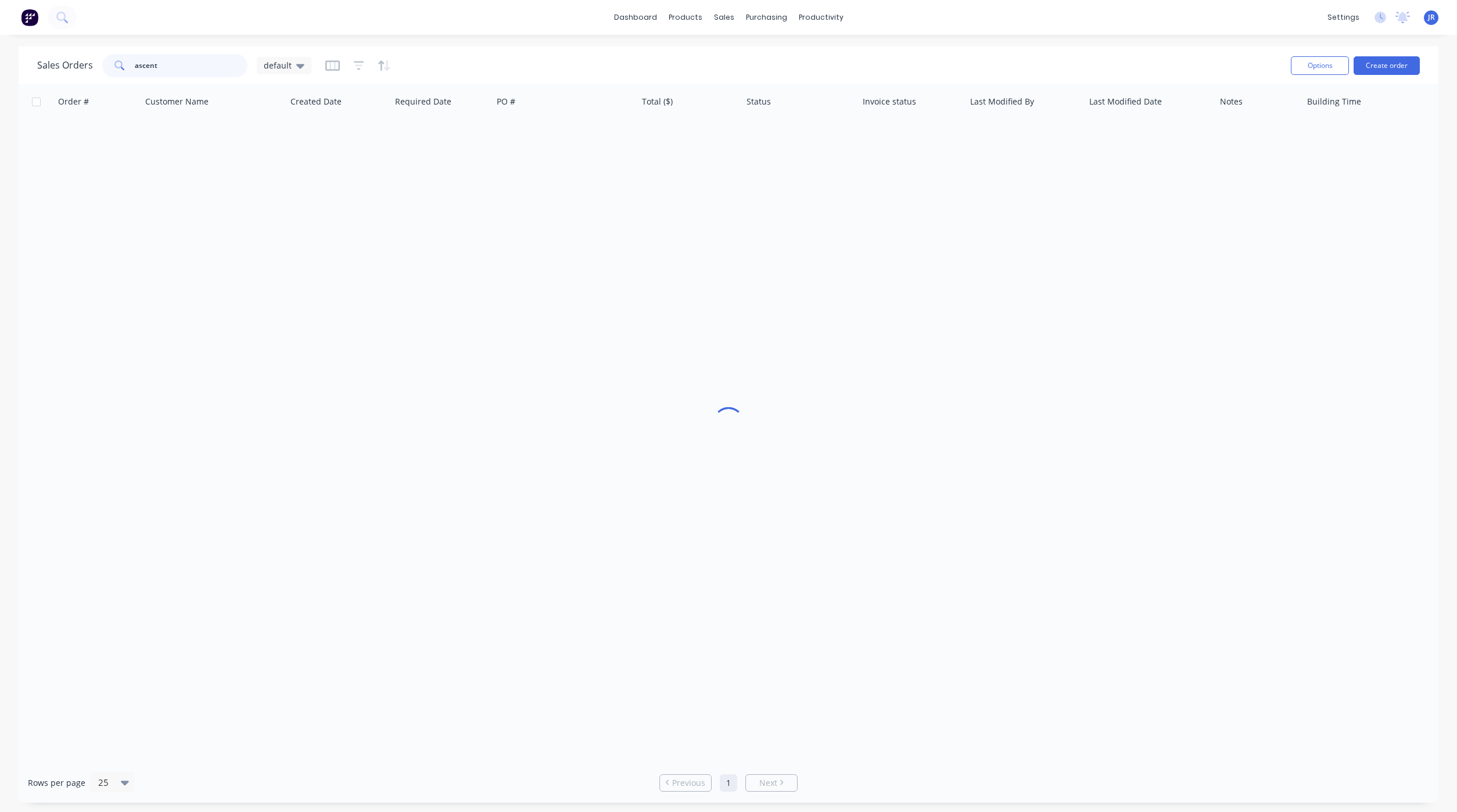
type input "ascent"
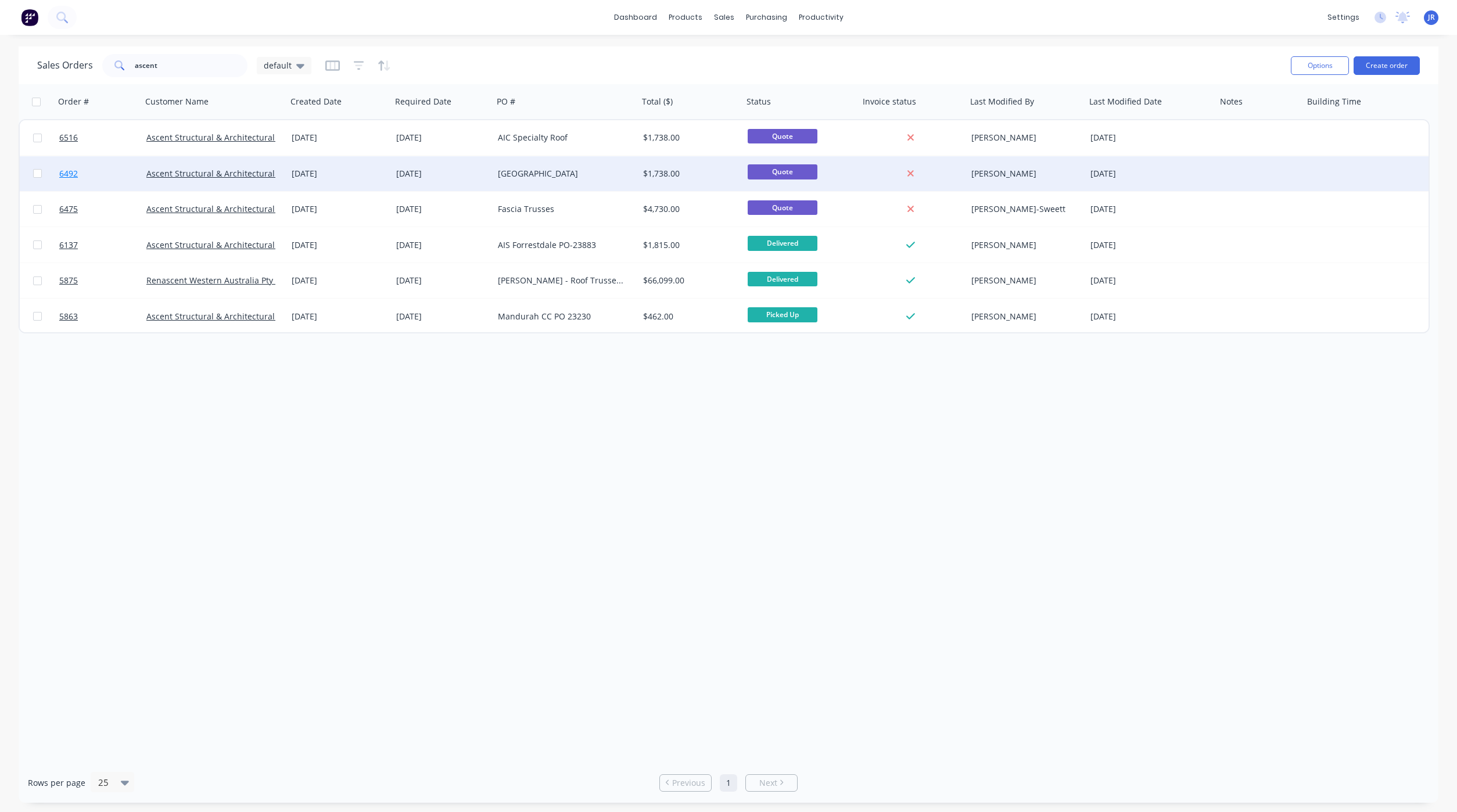
click at [61, 172] on span "6492" at bounding box center [68, 173] width 19 height 12
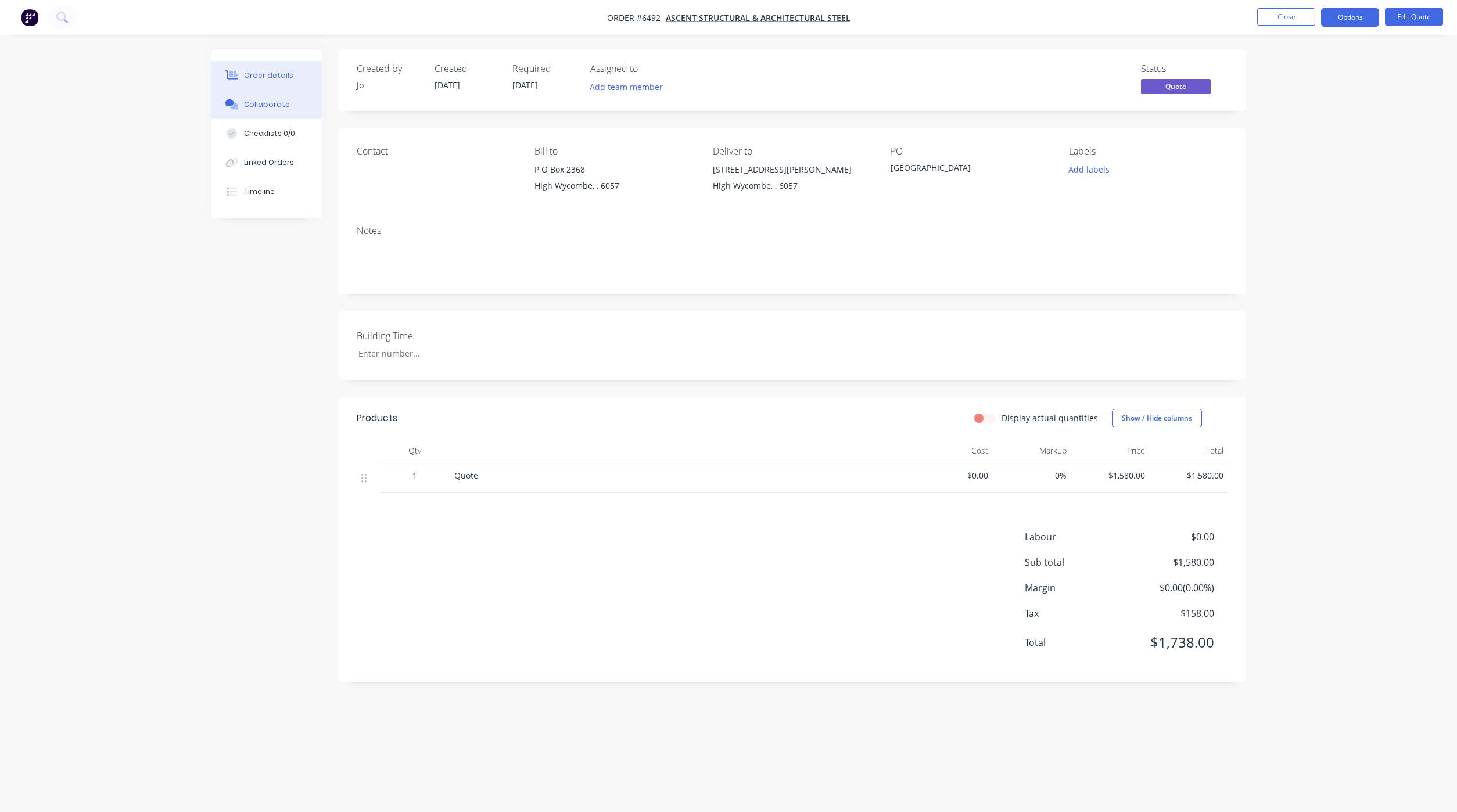
click at [236, 101] on icon at bounding box center [232, 104] width 14 height 11
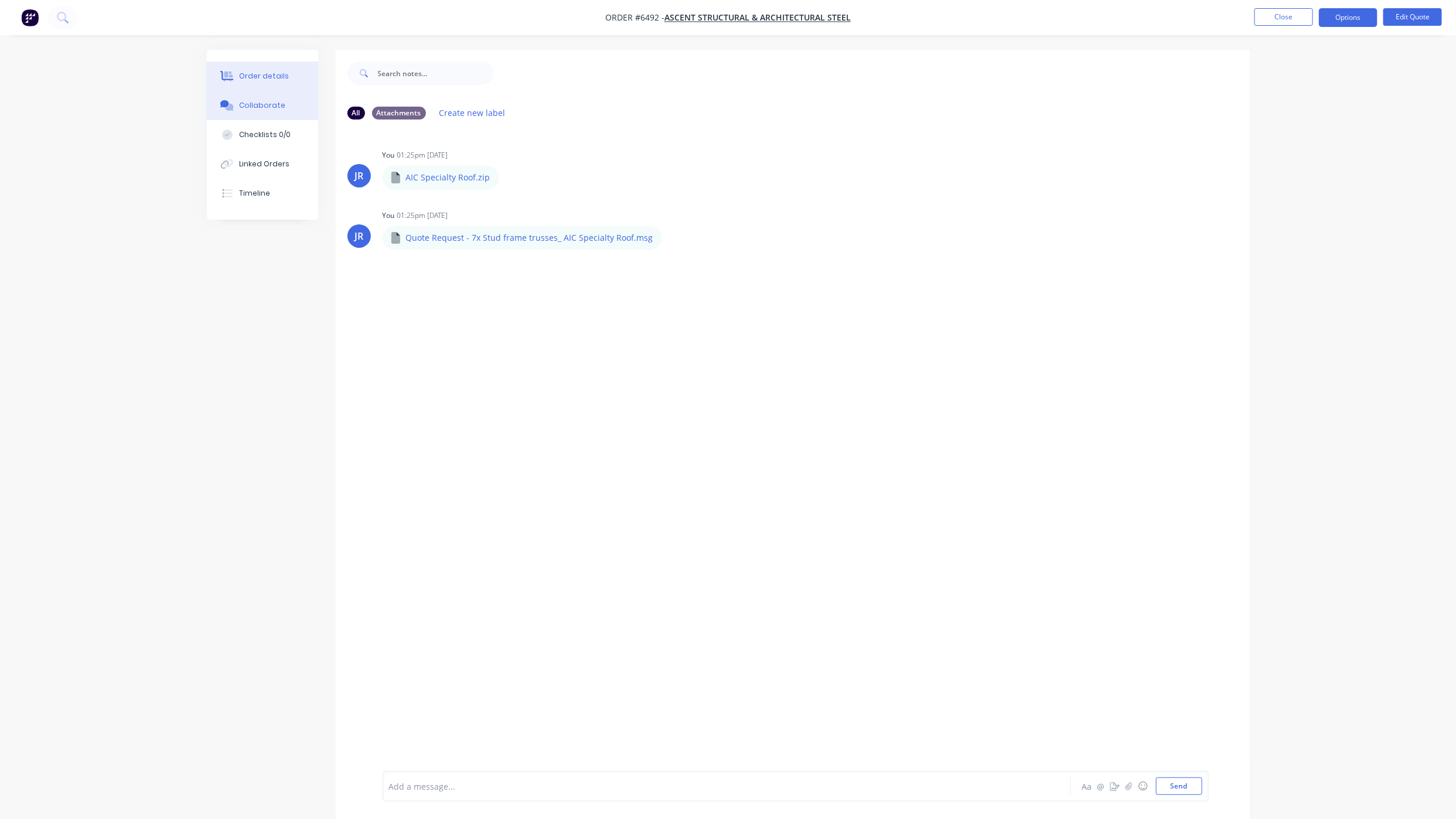
click at [281, 72] on div "Order details" at bounding box center [263, 76] width 50 height 11
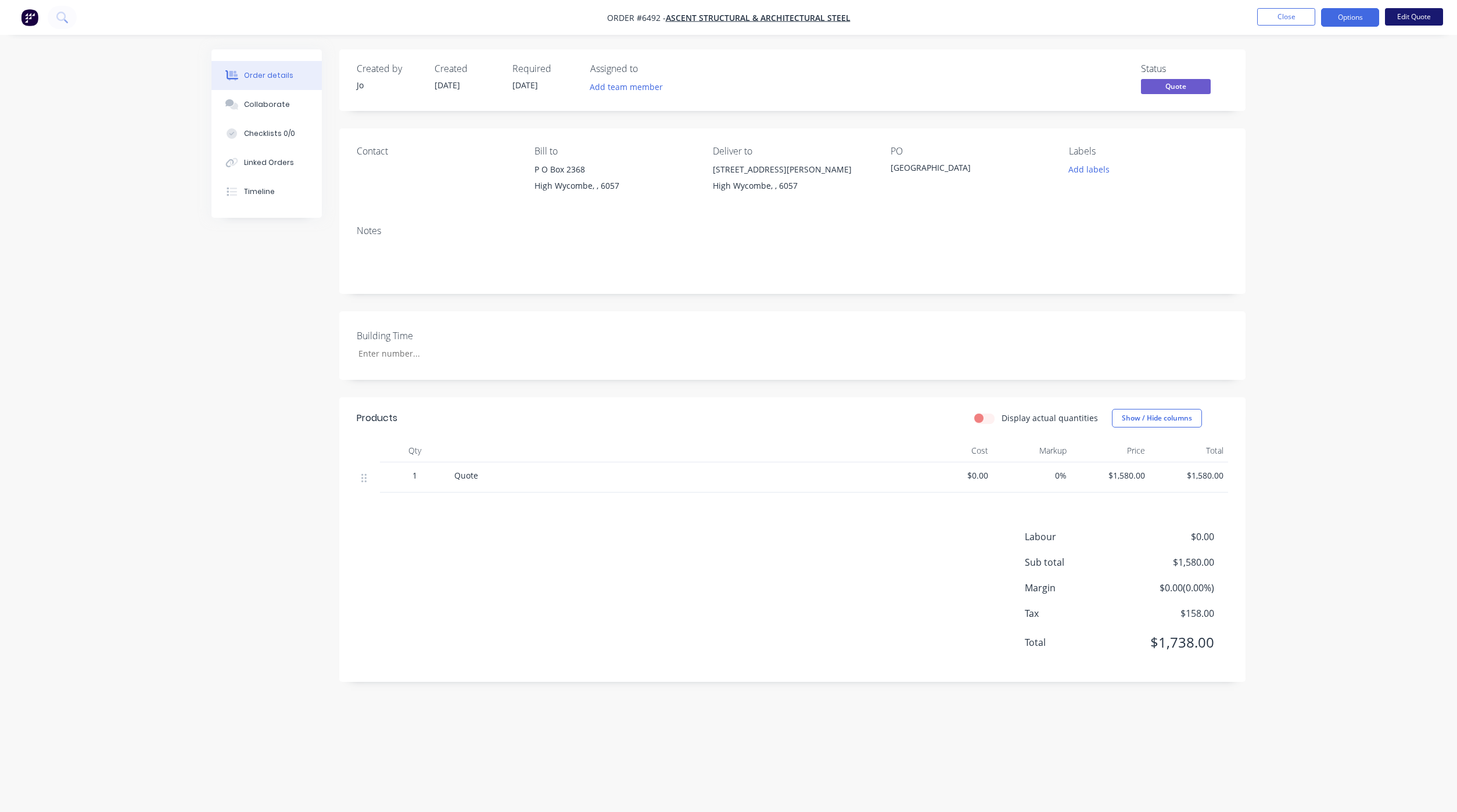
click at [1412, 18] on button "Edit Quote" at bounding box center [1414, 17] width 58 height 18
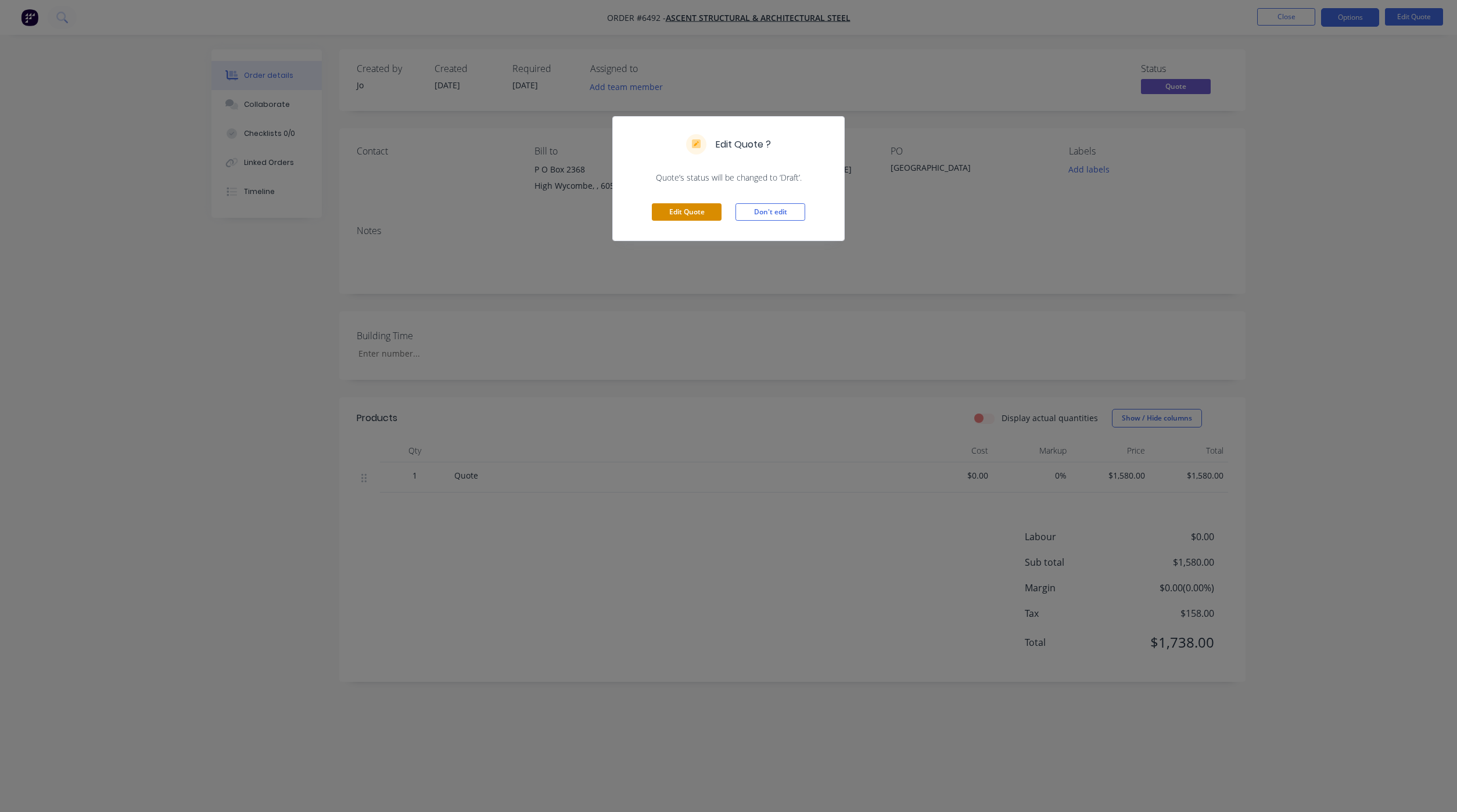
click at [700, 218] on button "Edit Quote" at bounding box center [687, 212] width 70 height 18
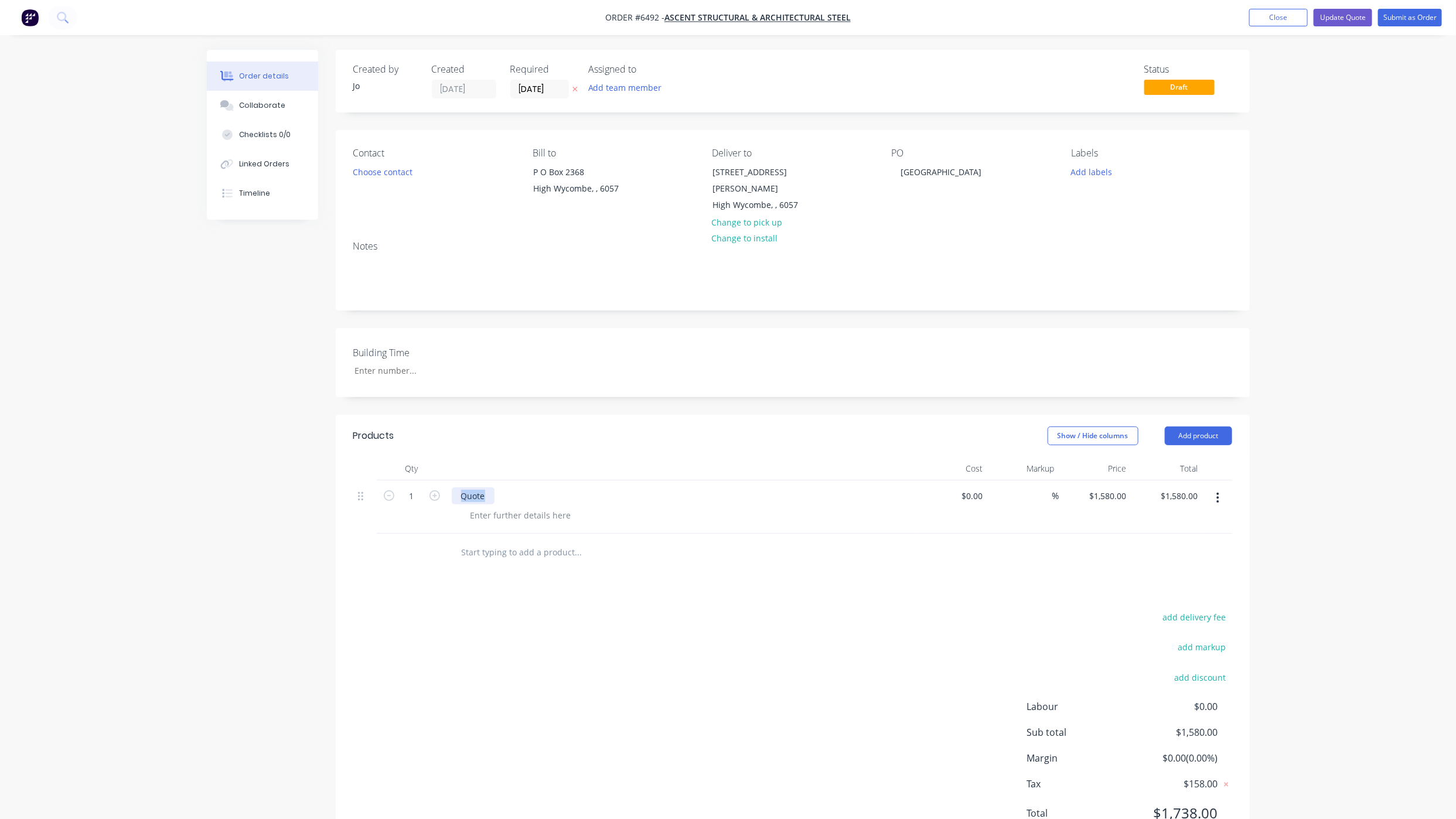
drag, startPoint x: 503, startPoint y: 478, endPoint x: 448, endPoint y: 476, distance: 55.0
click at [448, 480] on div "Quote" at bounding box center [681, 507] width 469 height 53
paste div
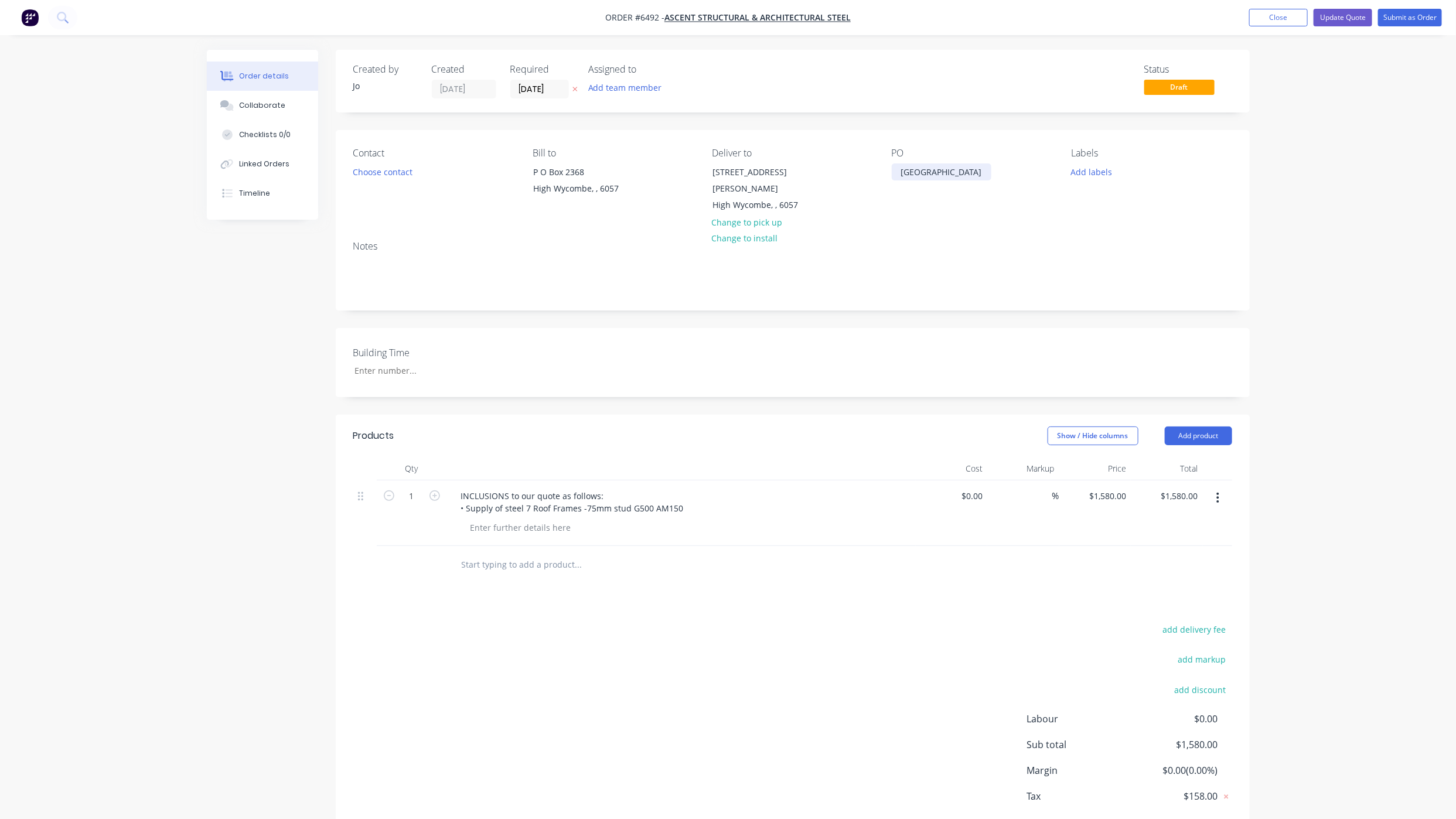
click at [946, 175] on div "Forrestdale" at bounding box center [941, 171] width 99 height 17
click at [260, 113] on button "Collaborate" at bounding box center [262, 105] width 111 height 29
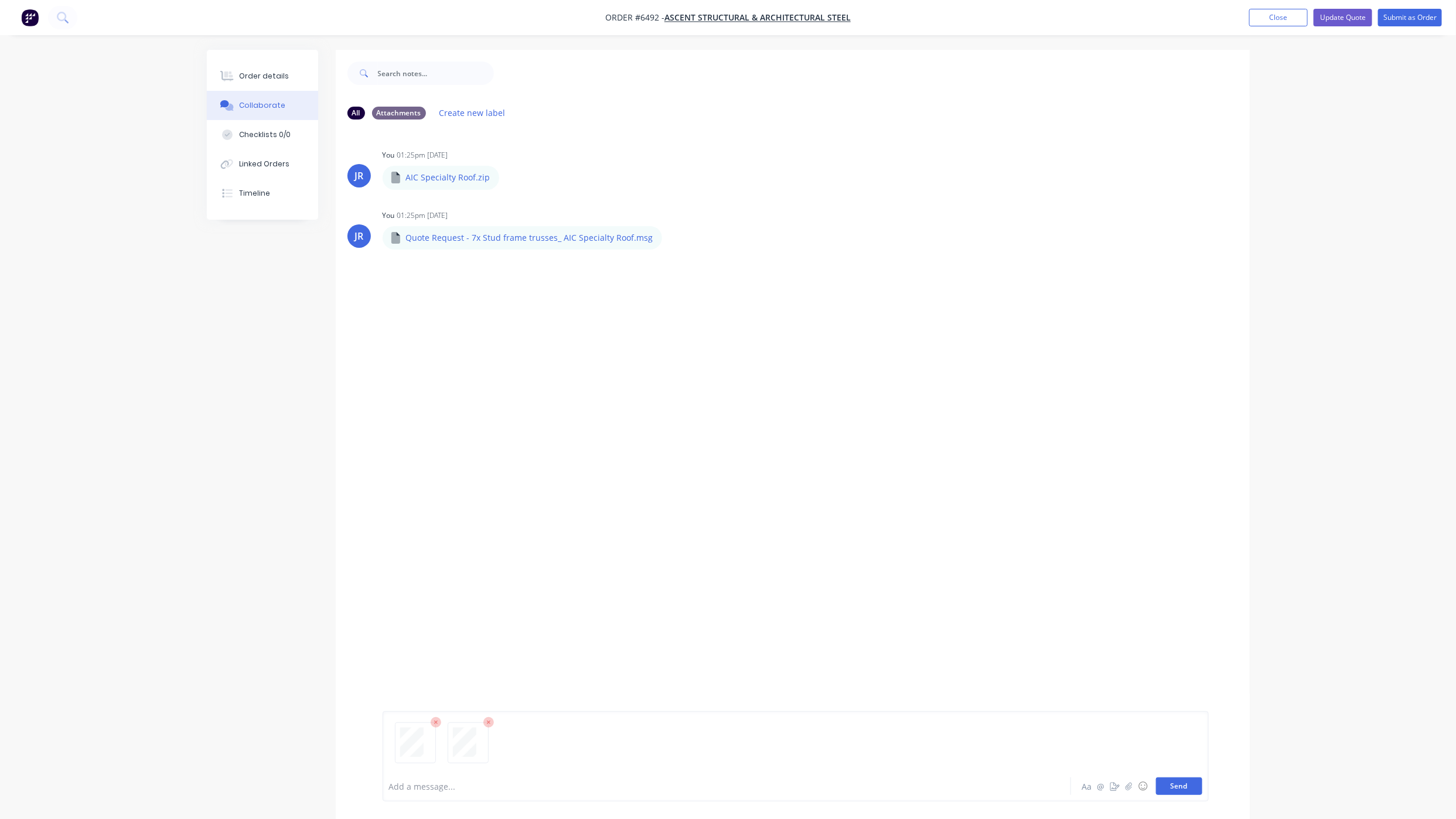
click at [1178, 784] on button "Send" at bounding box center [1179, 787] width 46 height 18
click at [238, 75] on button "Order details" at bounding box center [262, 77] width 111 height 29
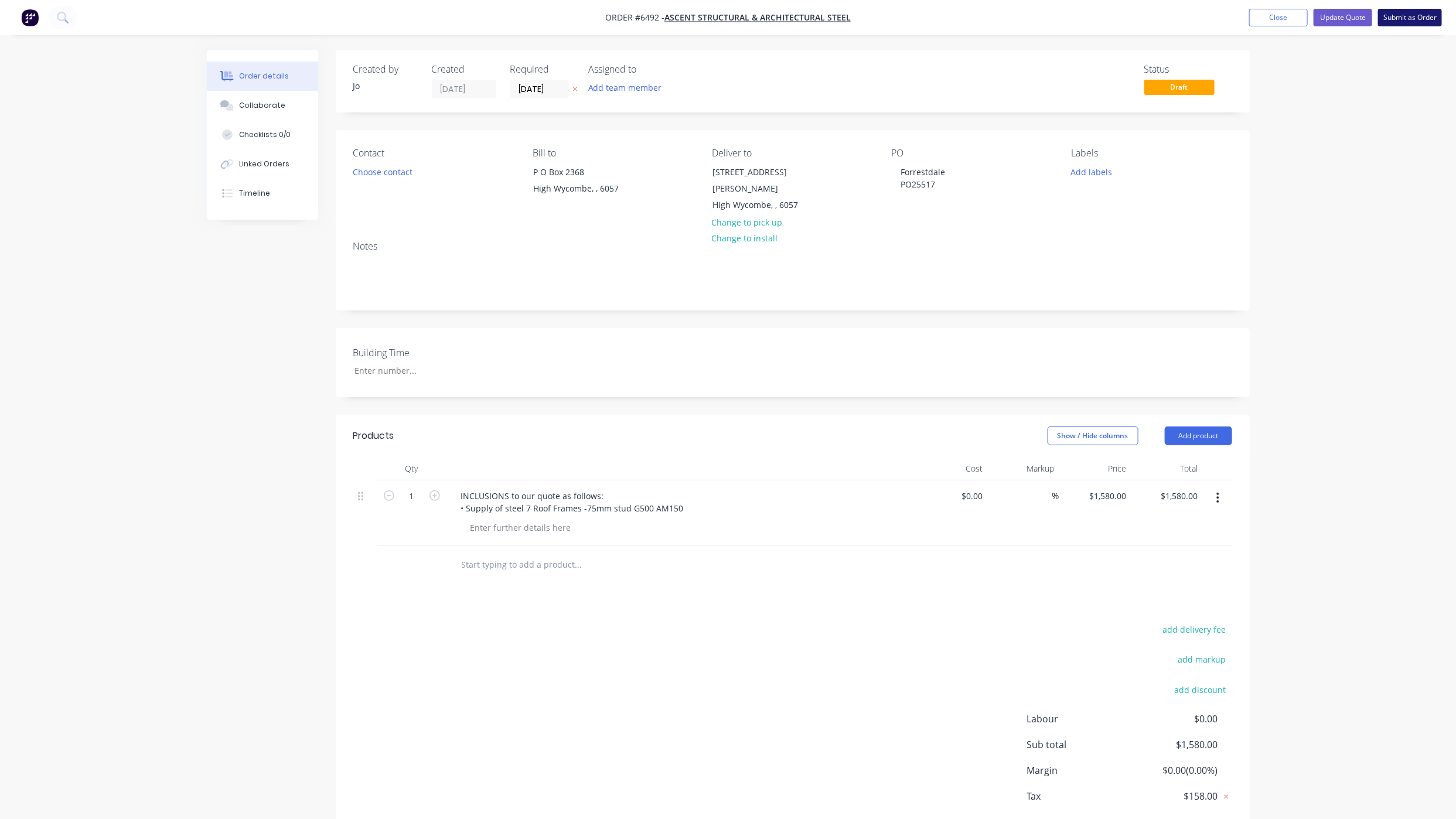
click at [1428, 14] on button "Submit as Order" at bounding box center [1410, 18] width 64 height 18
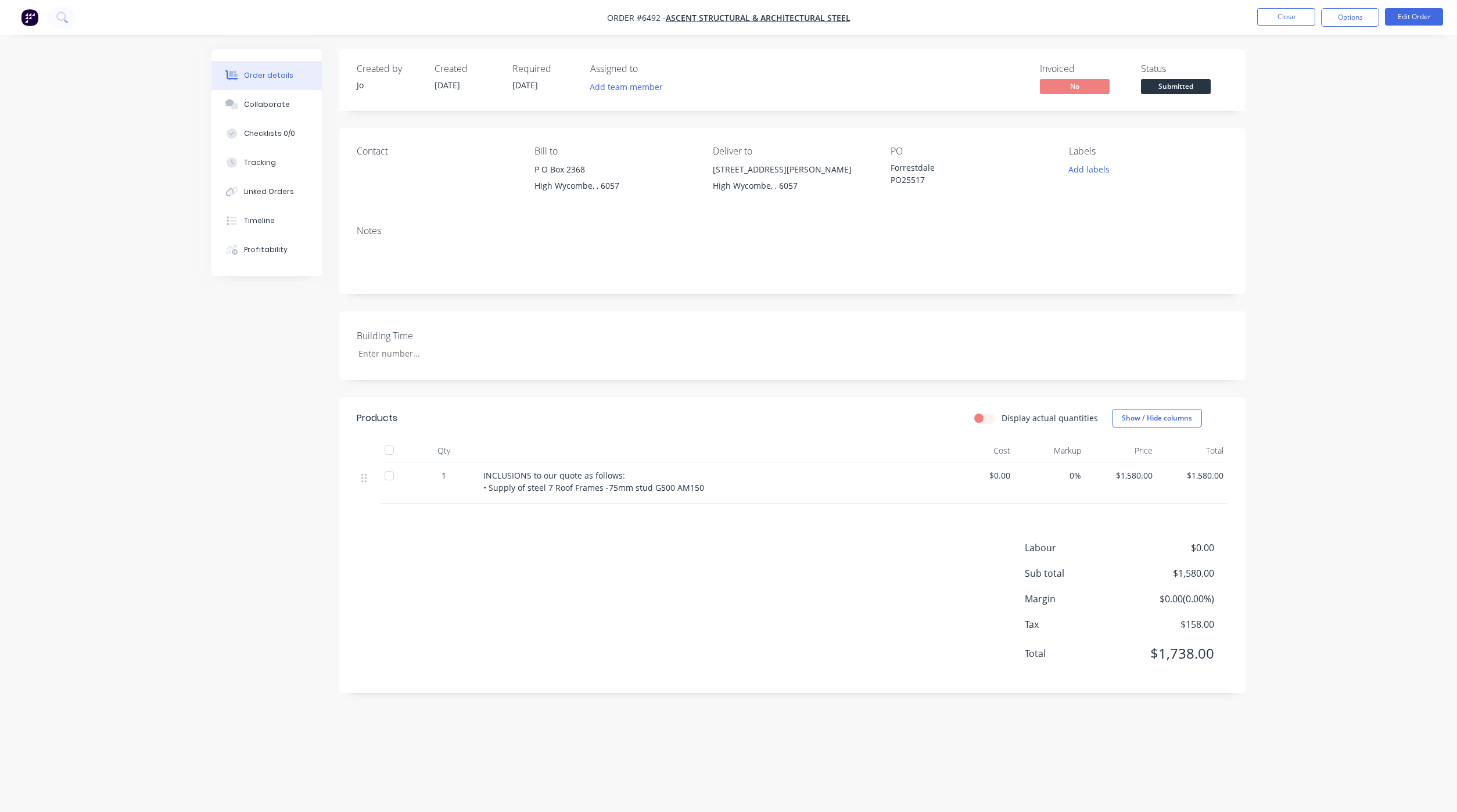
click at [1117, 169] on div "Add labels" at bounding box center [1148, 169] width 159 height 16
click at [1101, 171] on button "Add labels" at bounding box center [1089, 169] width 54 height 16
click at [1087, 176] on button "Add labels" at bounding box center [1089, 169] width 54 height 16
click at [1094, 299] on div at bounding box center [1090, 303] width 23 height 23
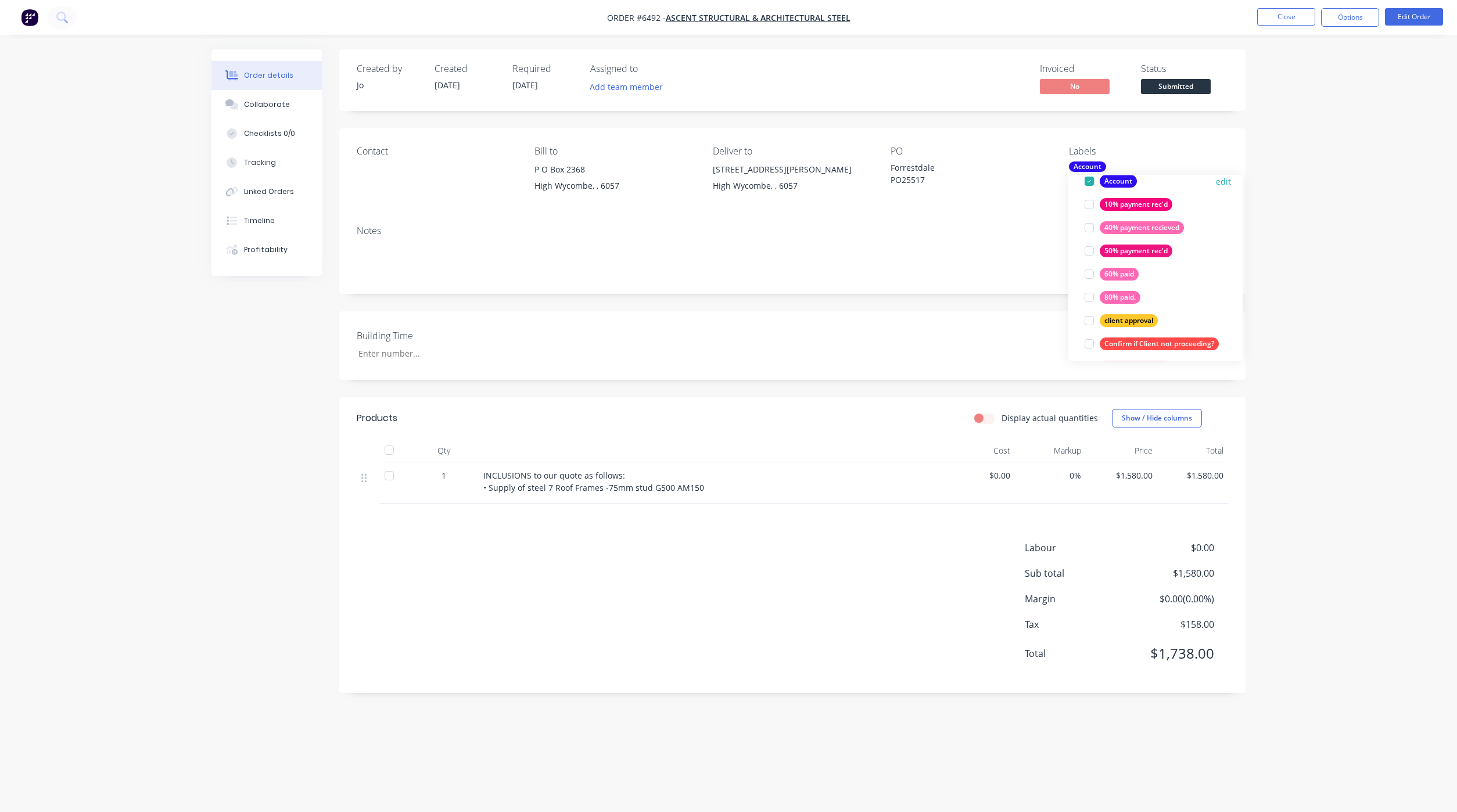
scroll to position [0, 0]
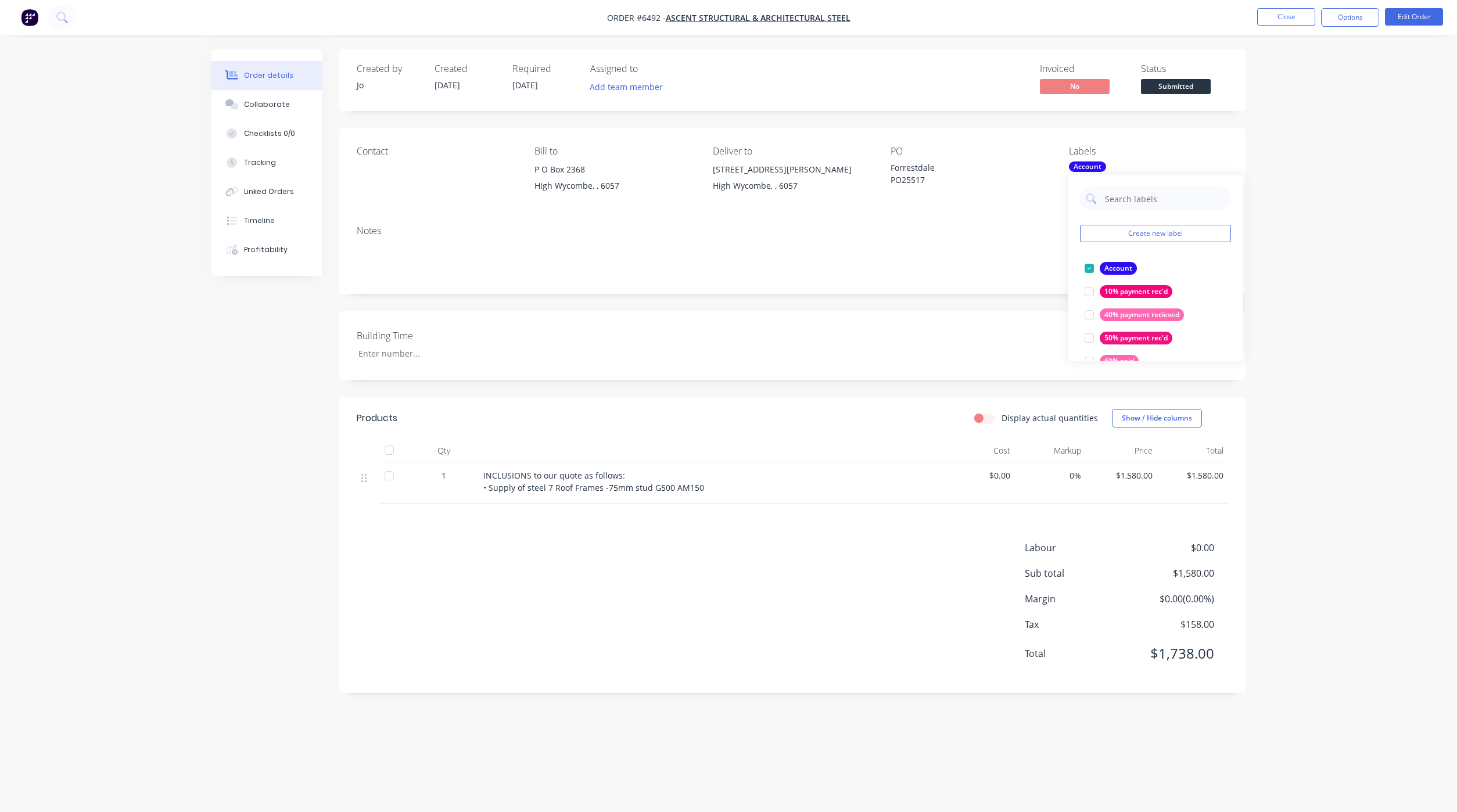
click at [1157, 150] on div "Labels" at bounding box center [1148, 151] width 159 height 11
click at [1282, 16] on button "Close" at bounding box center [1287, 17] width 58 height 18
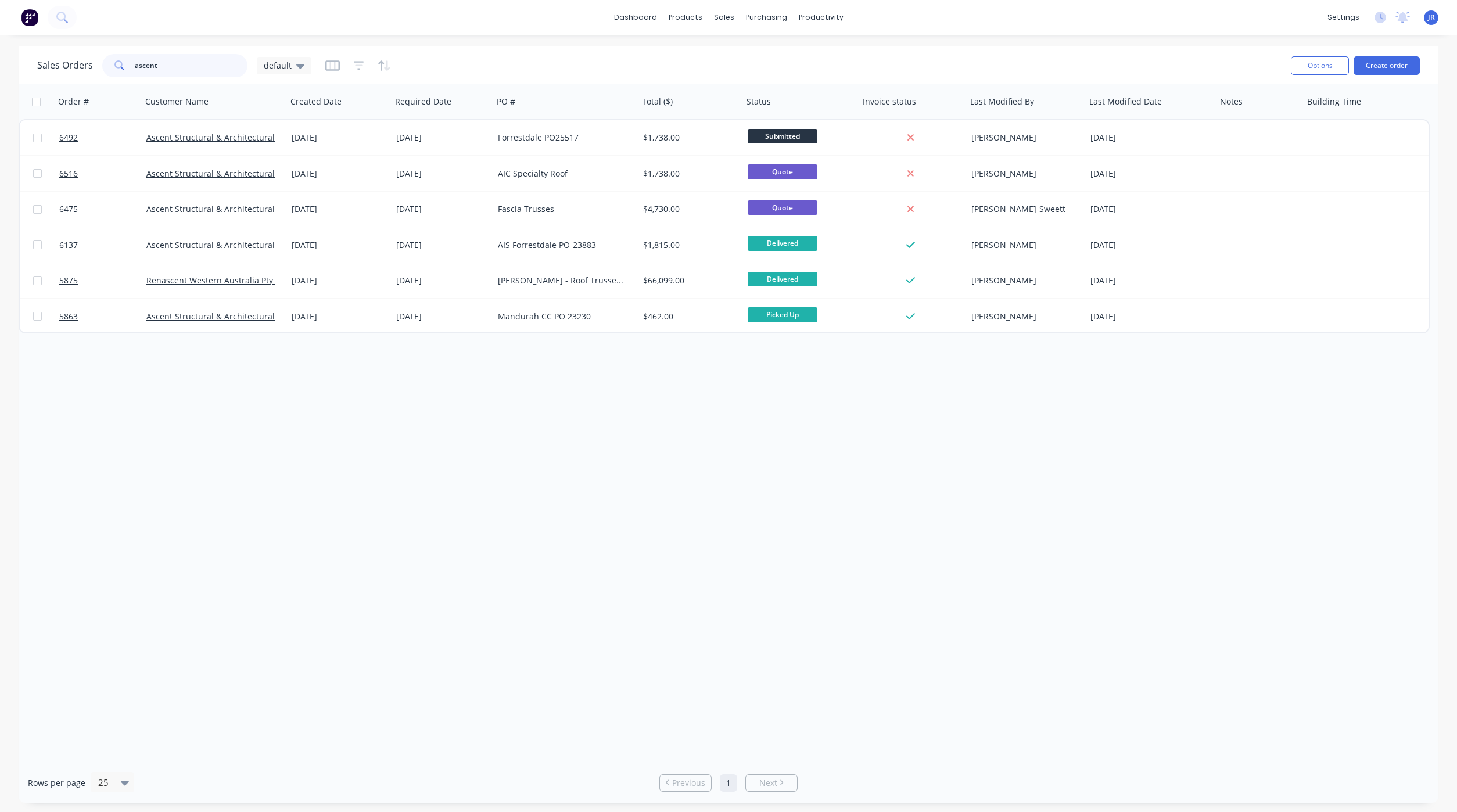
drag, startPoint x: 166, startPoint y: 71, endPoint x: 56, endPoint y: 76, distance: 110.1
click at [56, 76] on div "Sales Orders ascent default" at bounding box center [174, 65] width 275 height 23
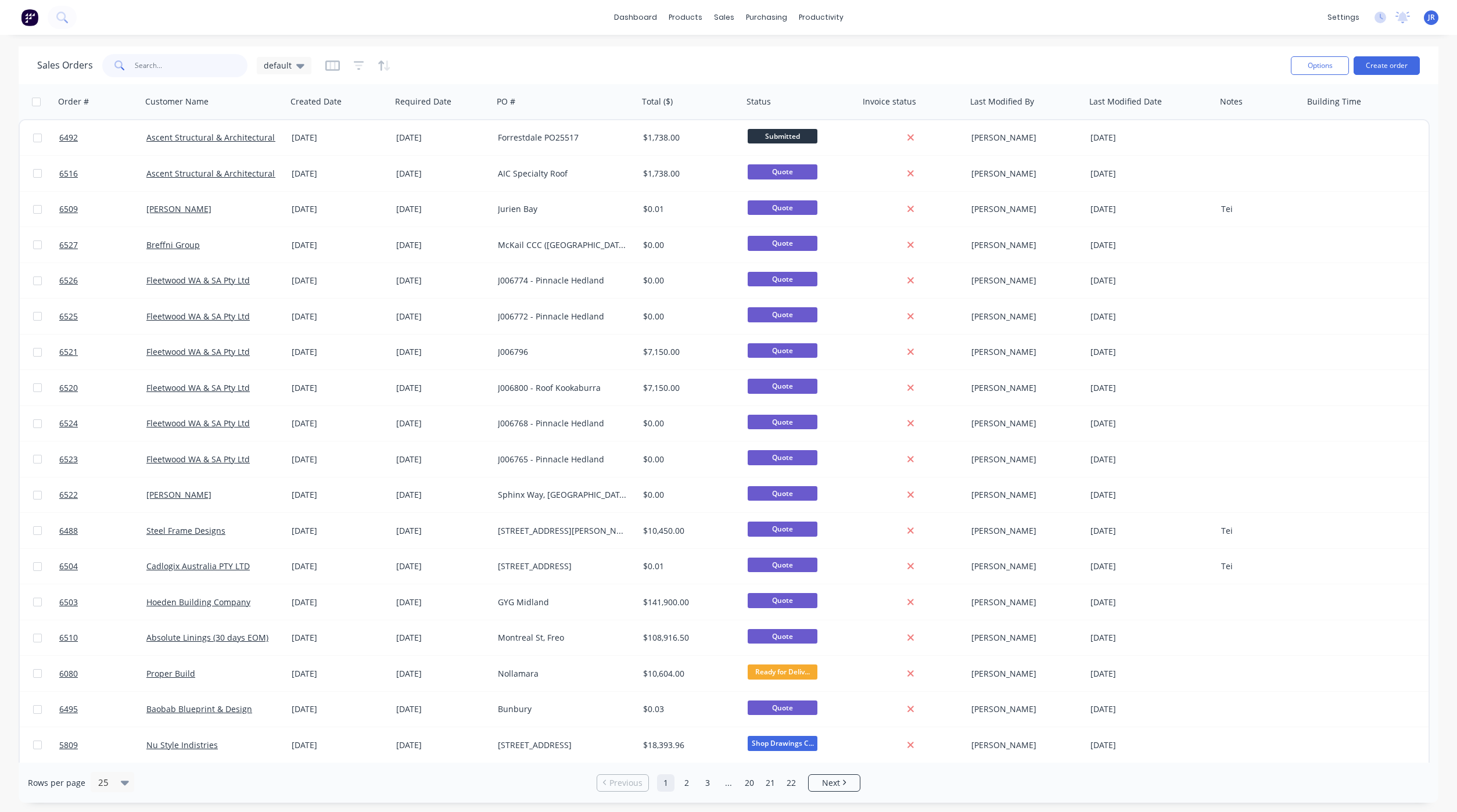
click at [190, 63] on input "text" at bounding box center [191, 65] width 113 height 23
type input "hilbert"
